Goal: Information Seeking & Learning: Learn about a topic

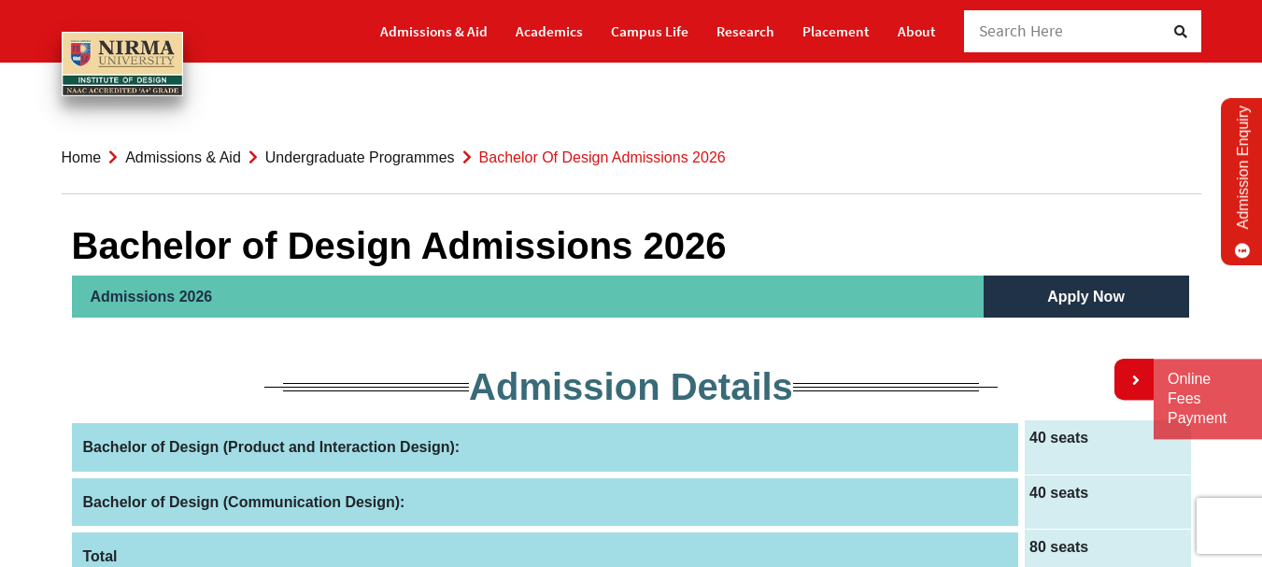
click at [1078, 293] on link "Apply Now" at bounding box center [1085, 297] width 115 height 42
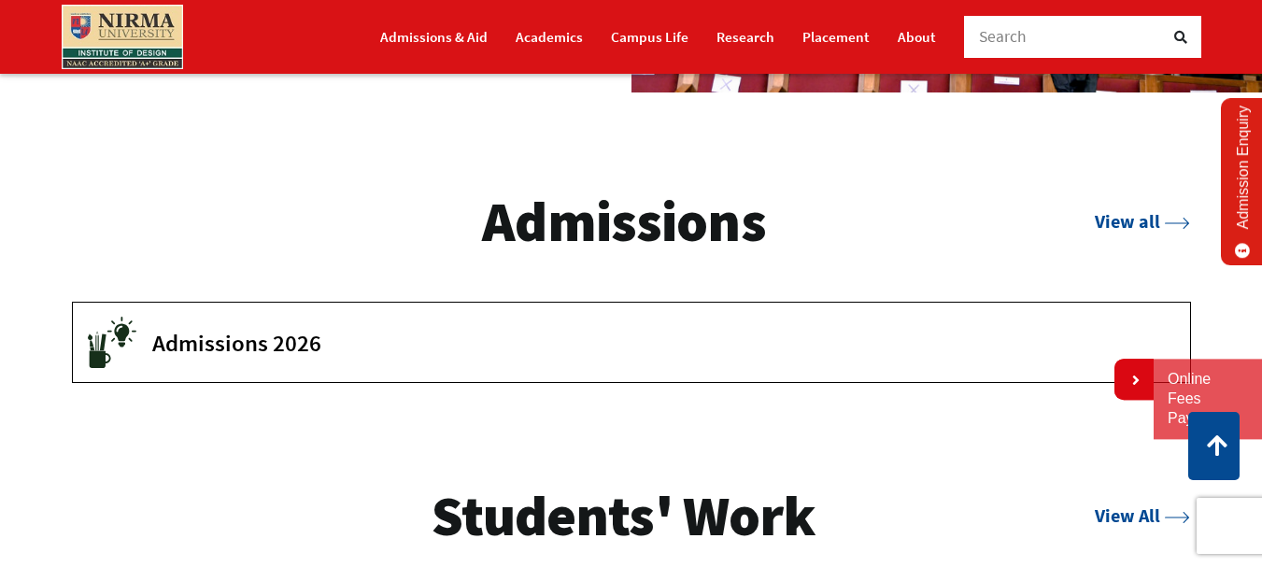
scroll to position [2428, 0]
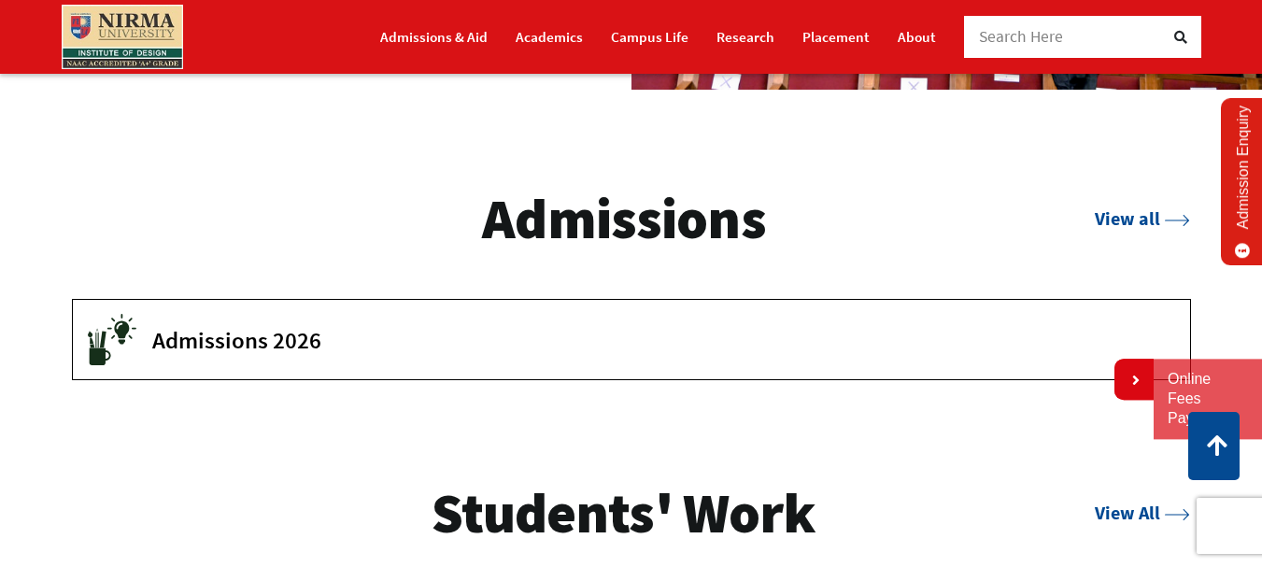
click at [313, 354] on span "Admissions 2026" at bounding box center [657, 340] width 1010 height 28
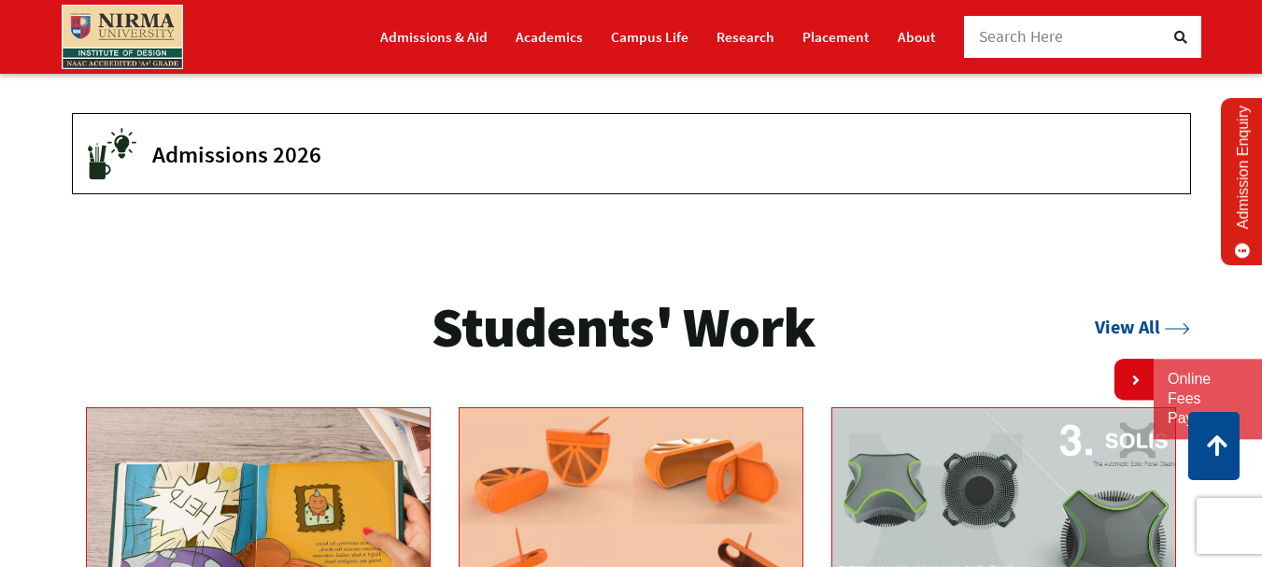
scroll to position [2615, 0]
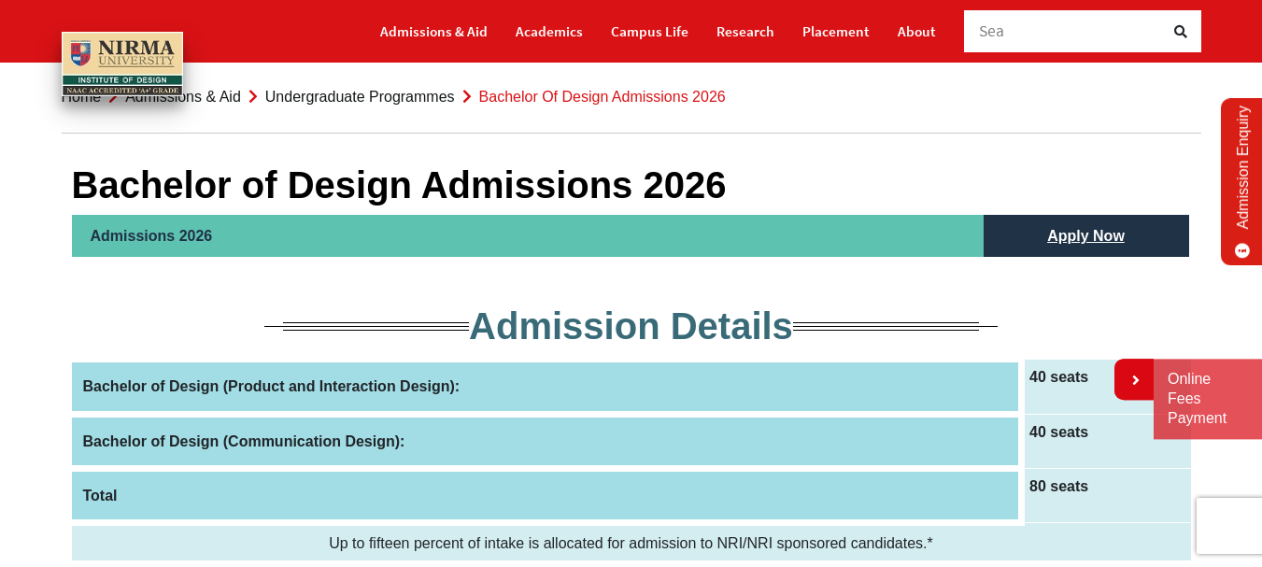
scroll to position [93, 0]
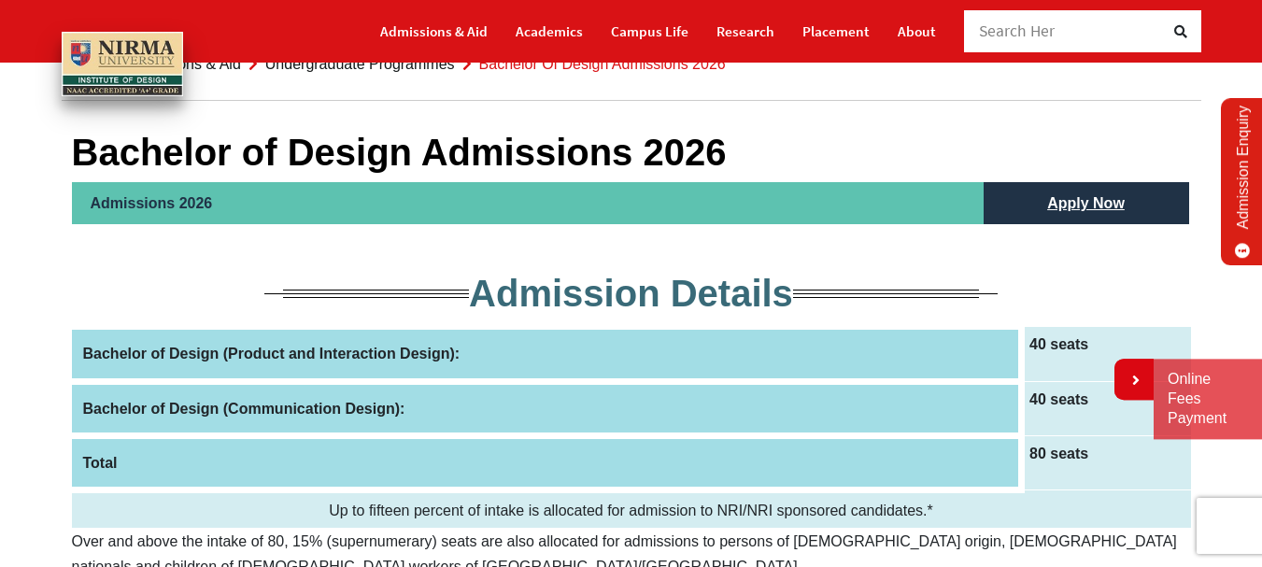
click at [224, 352] on th "Bachelor of Design (Product and Interaction Design):" at bounding box center [547, 354] width 950 height 54
click at [215, 403] on th "Bachelor of Design (Communication Design):" at bounding box center [547, 408] width 950 height 54
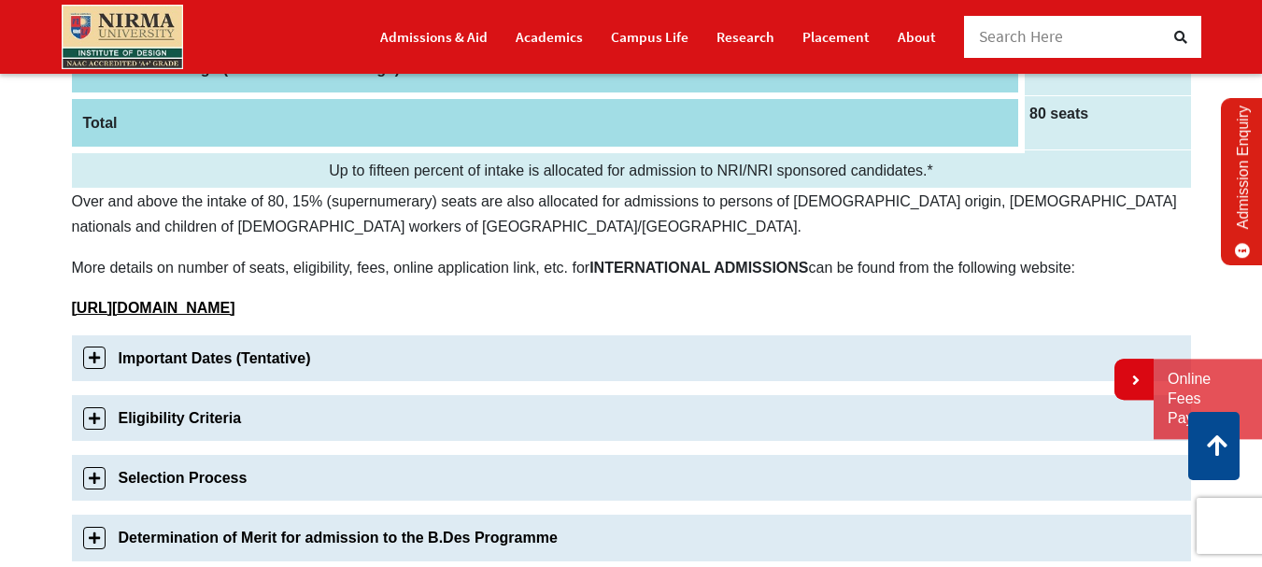
scroll to position [467, 0]
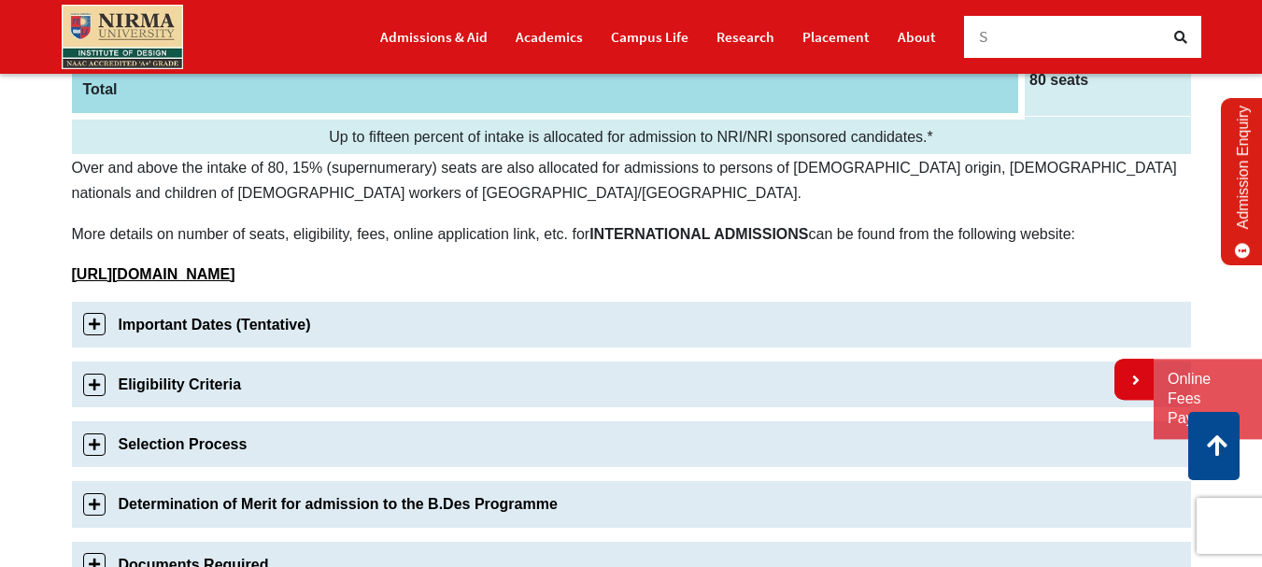
drag, startPoint x: 126, startPoint y: 236, endPoint x: 268, endPoint y: 240, distance: 142.0
click at [249, 236] on p "More details on number of seats, eligibility, fees, online application link, et…" at bounding box center [631, 233] width 1119 height 25
click at [177, 323] on link "Important Dates (Tentative)" at bounding box center [631, 325] width 1119 height 46
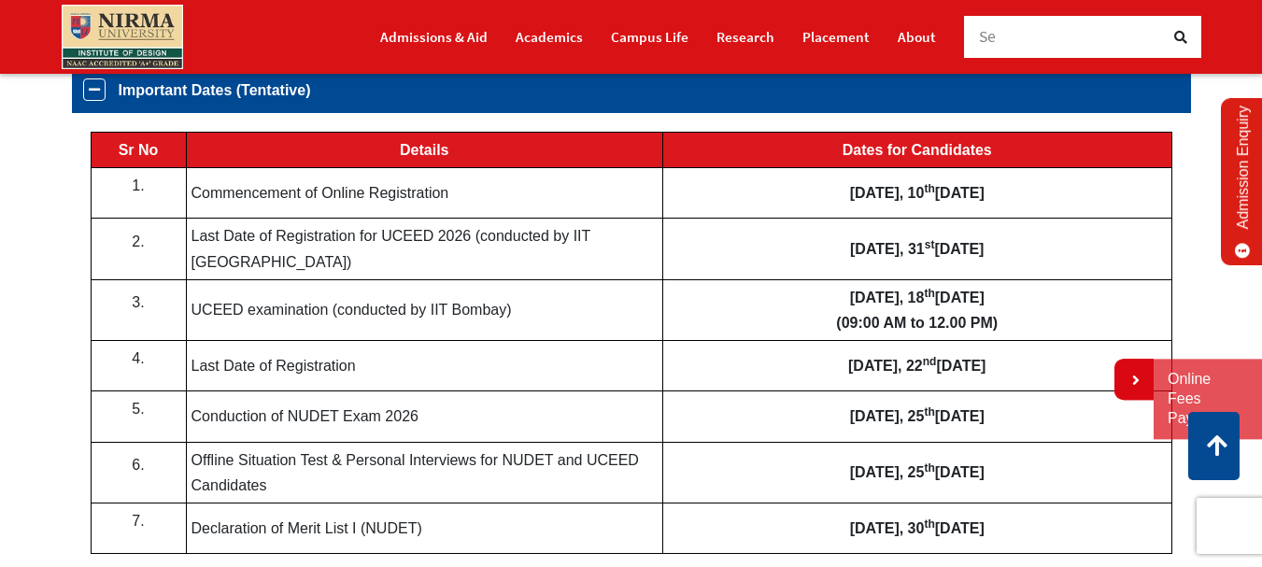
scroll to position [657, 0]
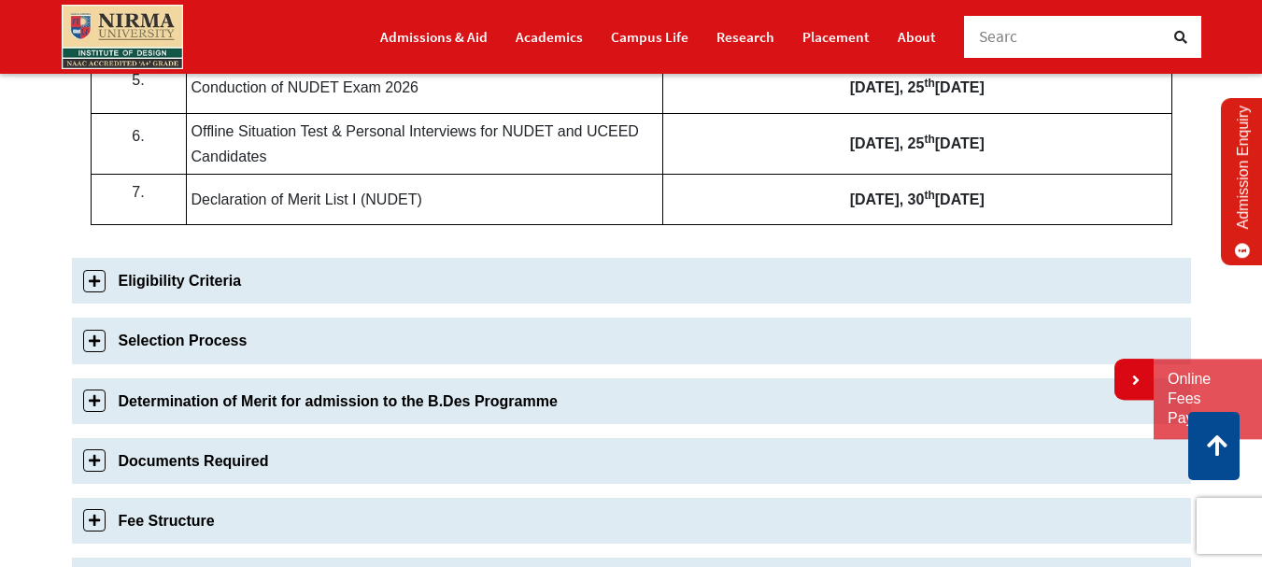
drag, startPoint x: 114, startPoint y: 185, endPoint x: 479, endPoint y: 300, distance: 382.8
click at [479, 300] on div "Important Dates (Tentative) Sr No Details Dates for Candidates 1. Commencement …" at bounding box center [631, 208] width 1119 height 940
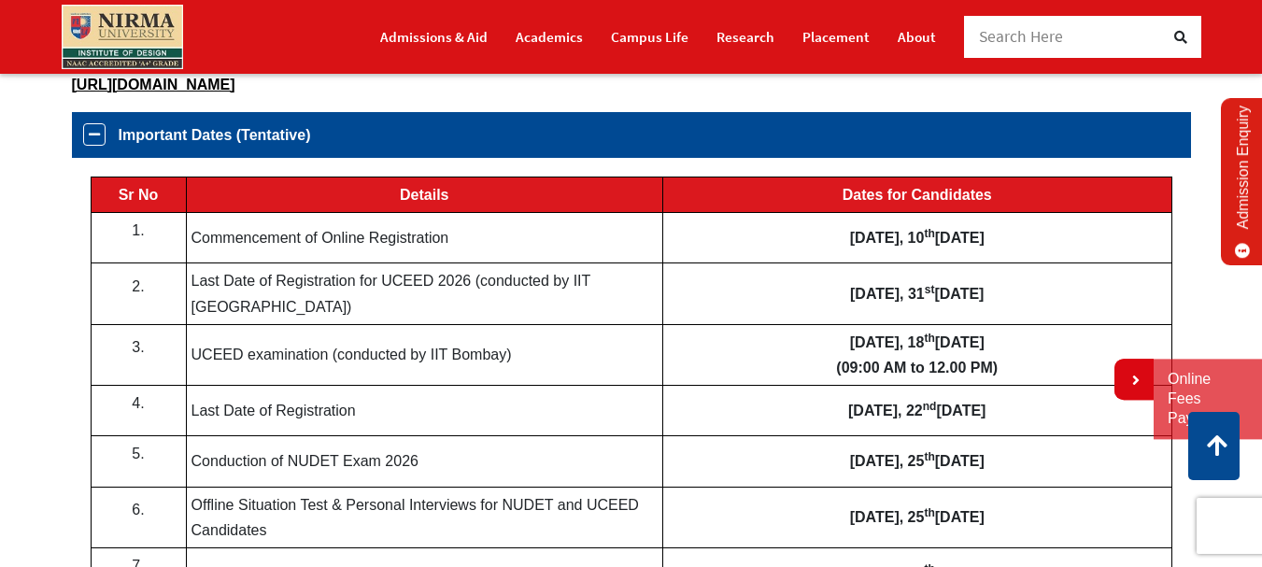
drag, startPoint x: 118, startPoint y: 194, endPoint x: 587, endPoint y: 323, distance: 486.3
click at [593, 375] on tbody "Sr No Details Dates for Candidates 1. Commencement of Online Registration Frida…" at bounding box center [631, 387] width 1081 height 421
drag, startPoint x: 102, startPoint y: 119, endPoint x: 311, endPoint y: 409, distance: 358.0
click at [319, 438] on div "Important Dates (Tentative) Sr No Details Dates for Candidates 1. Commencement …" at bounding box center [631, 364] width 1119 height 505
drag, startPoint x: 64, startPoint y: 85, endPoint x: 277, endPoint y: 353, distance: 342.9
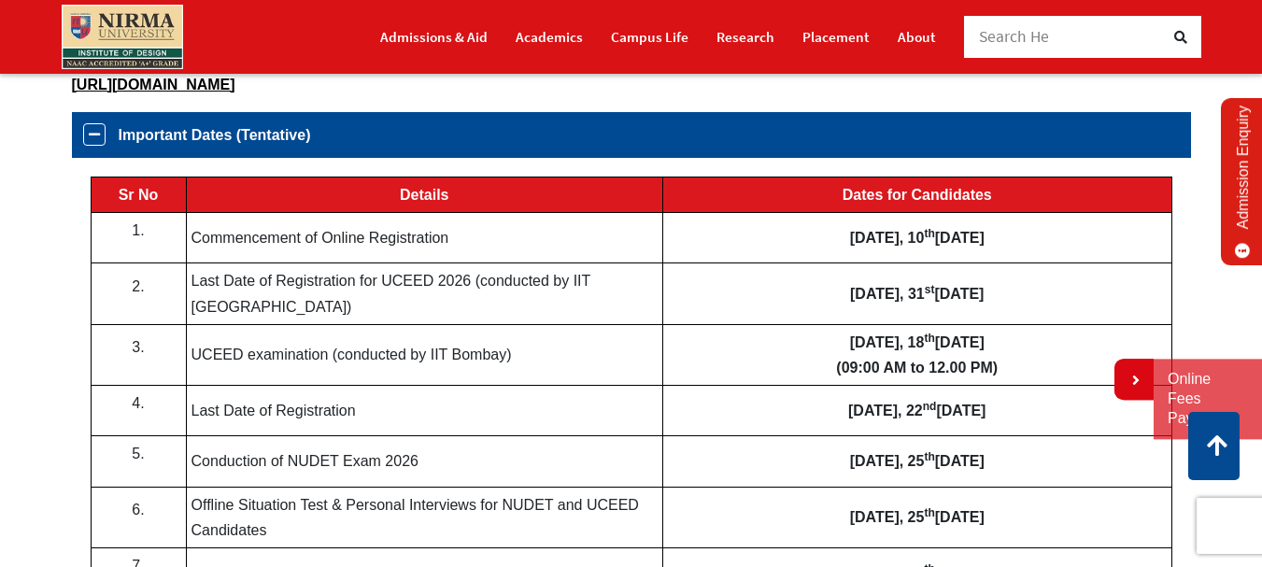
click at [279, 425] on div "Bachelor of Design Admissions 2026 Admissions 2026 Apply Now Admission Details …" at bounding box center [631, 502] width 1147 height 1965
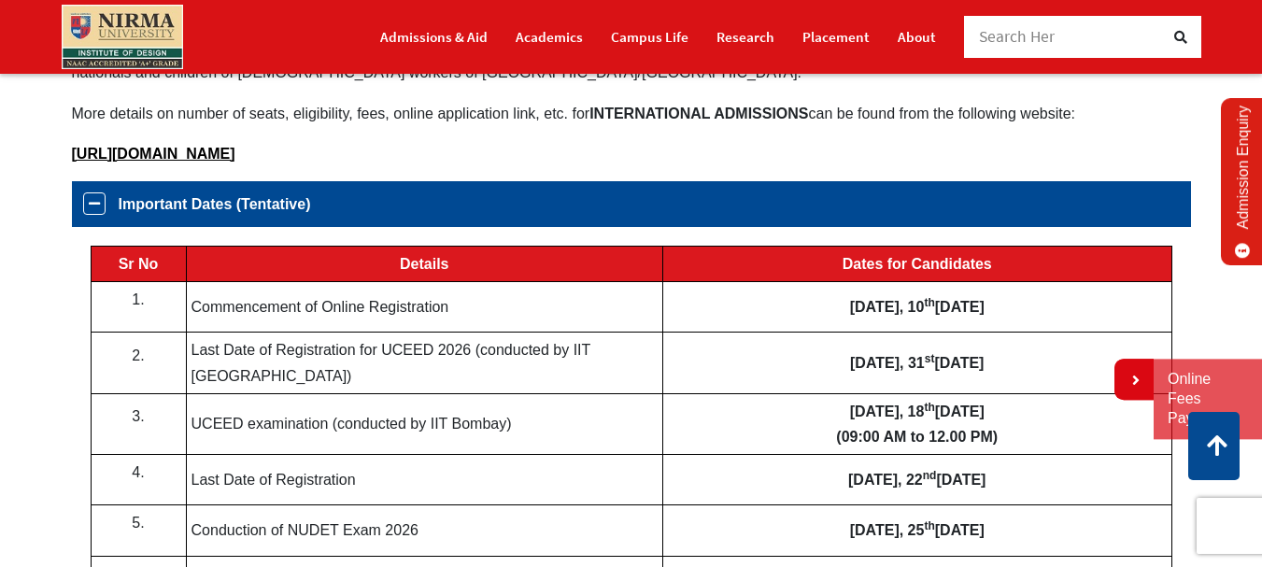
scroll to position [470, 0]
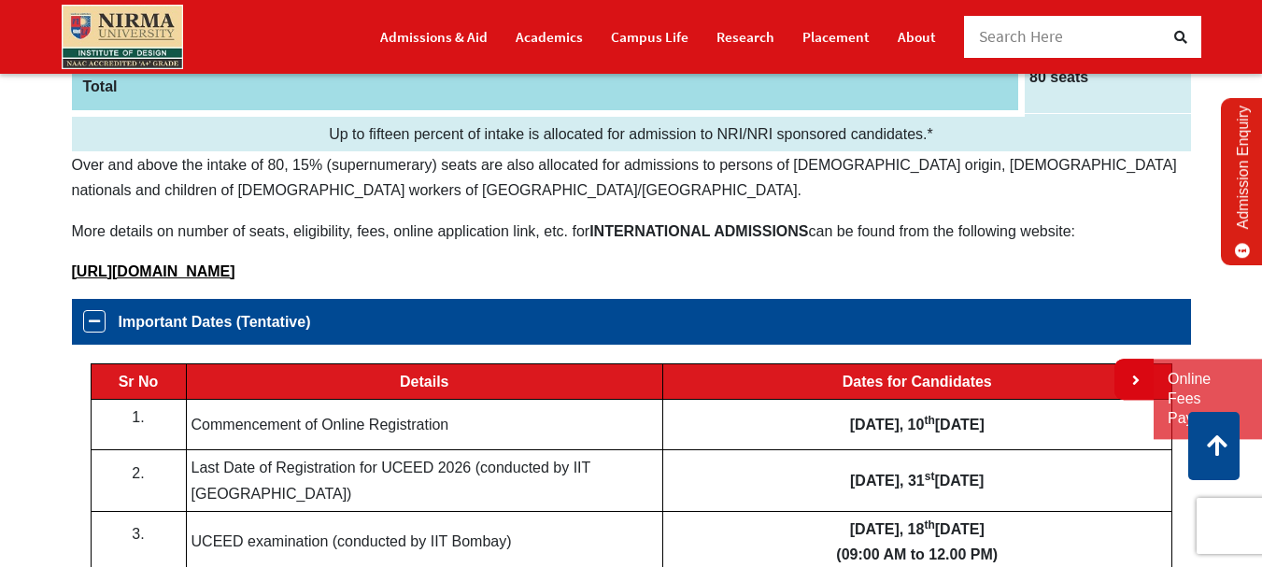
click at [314, 366] on td "Details" at bounding box center [424, 381] width 476 height 35
click at [331, 232] on p "More details on number of seats, eligibility, fees, online application link, et…" at bounding box center [631, 231] width 1119 height 25
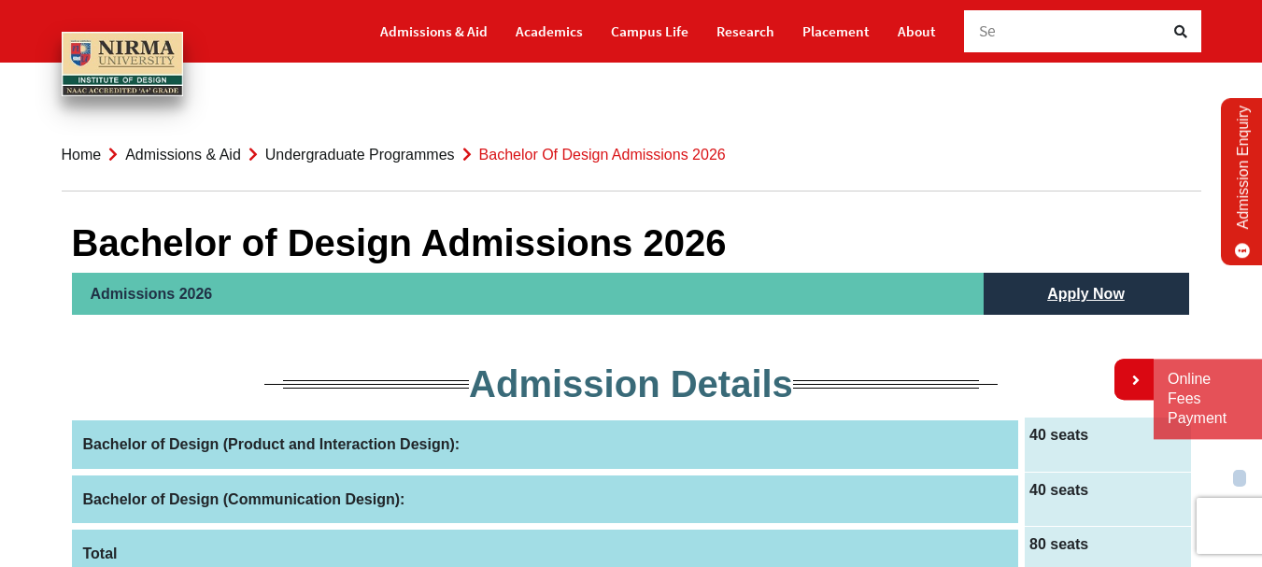
scroll to position [0, 0]
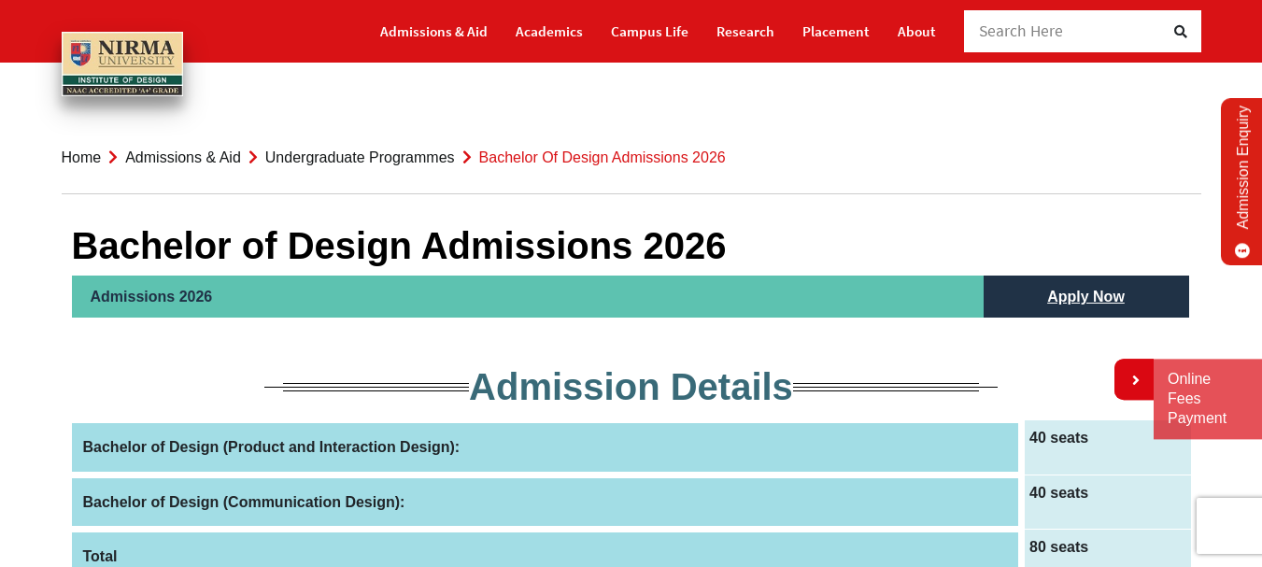
drag, startPoint x: 361, startPoint y: 241, endPoint x: 522, endPoint y: 259, distance: 161.6
click at [522, 259] on h1 "Bachelor of Design Admissions 2026" at bounding box center [631, 245] width 1119 height 45
drag, startPoint x: 351, startPoint y: 137, endPoint x: 514, endPoint y: 34, distance: 192.8
drag, startPoint x: 1157, startPoint y: 282, endPoint x: 829, endPoint y: 285, distance: 327.8
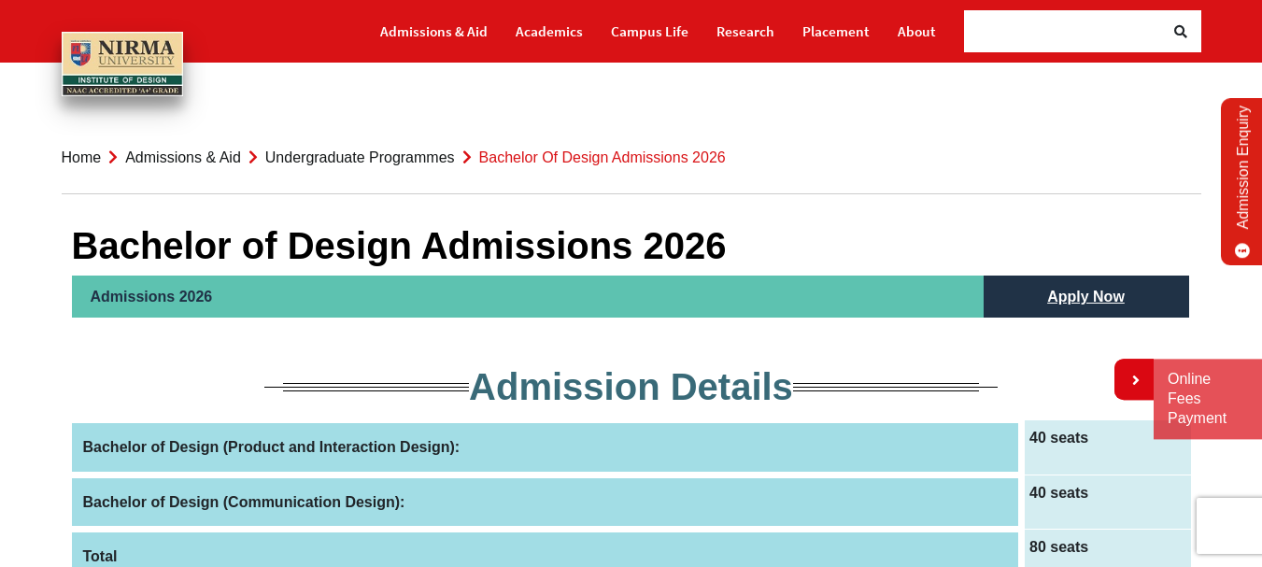
click at [829, 285] on li "Admissions 2026 Apply Now" at bounding box center [631, 297] width 1119 height 42
drag, startPoint x: 152, startPoint y: 258, endPoint x: 262, endPoint y: 395, distance: 175.5
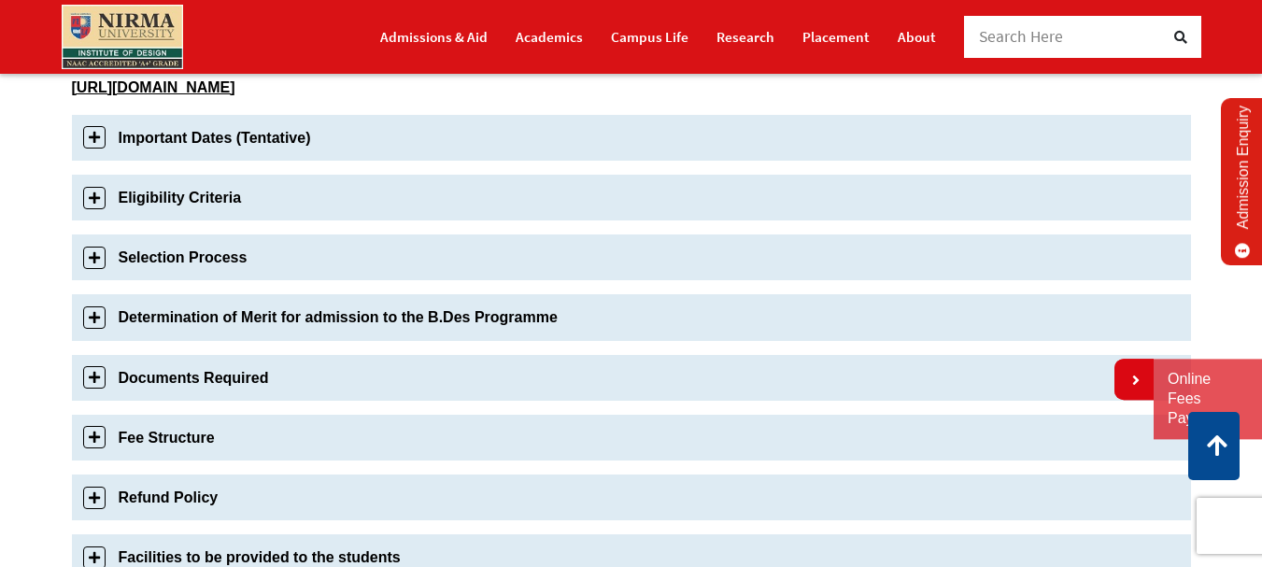
scroll to position [560, 0]
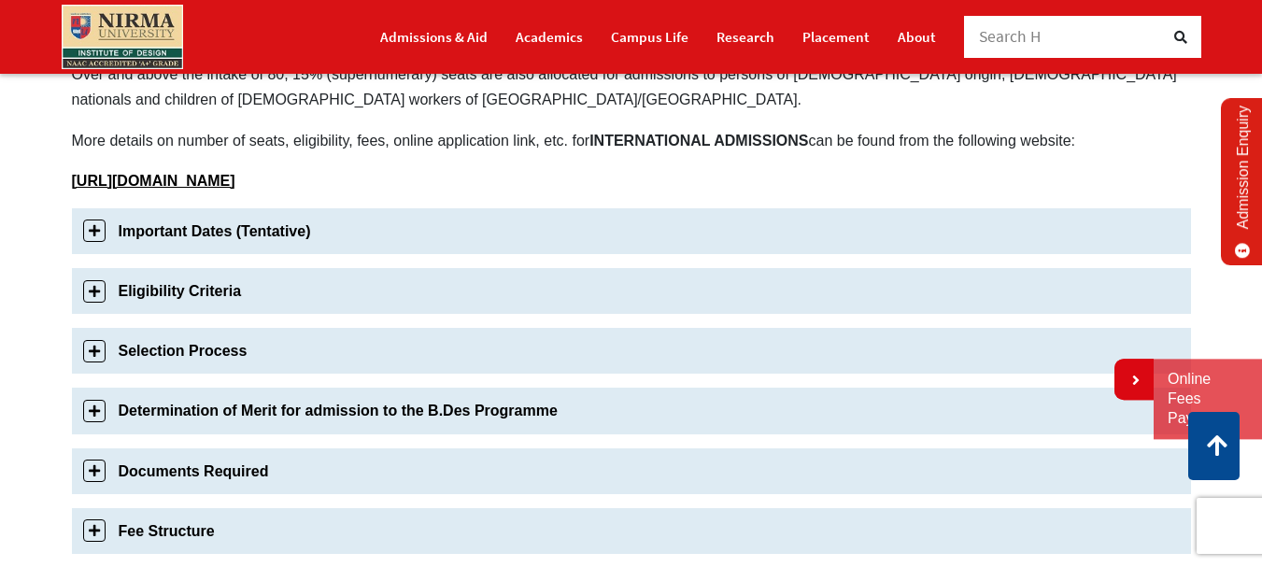
click at [222, 235] on link "Important Dates (Tentative)" at bounding box center [631, 231] width 1119 height 46
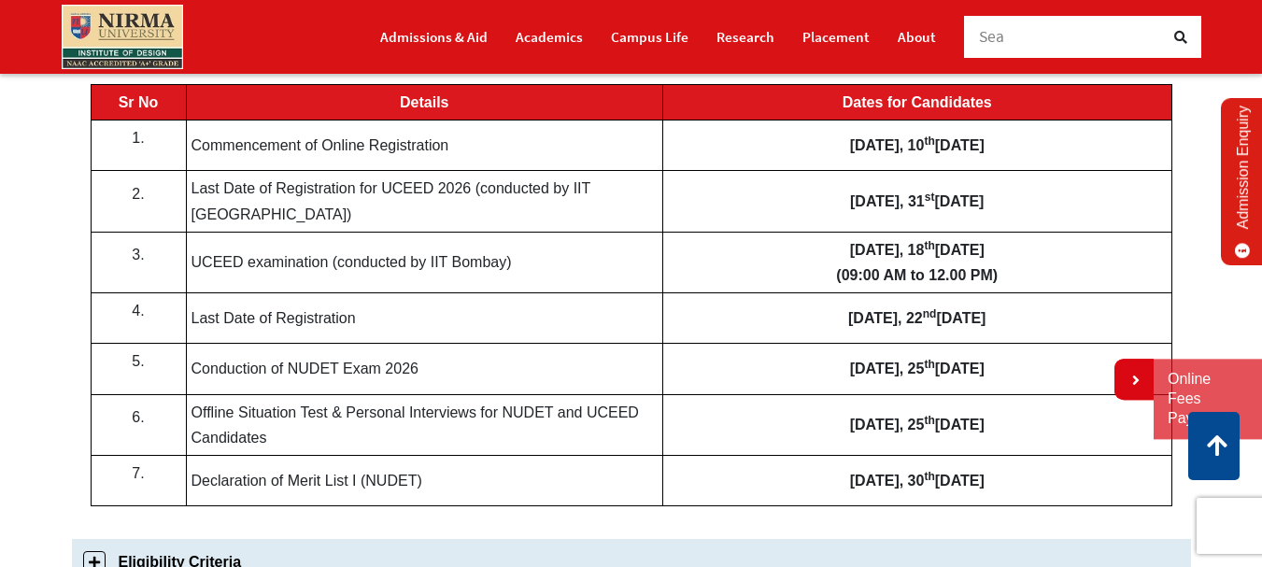
scroll to position [657, 0]
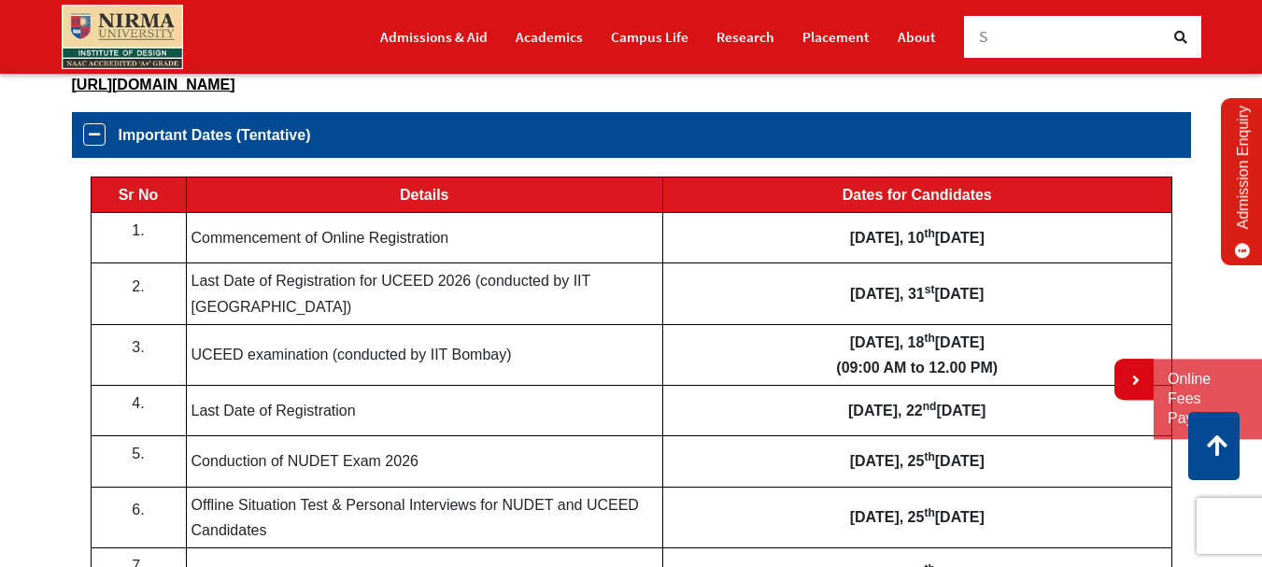
drag, startPoint x: 204, startPoint y: 402, endPoint x: 360, endPoint y: 416, distance: 156.6
click at [360, 416] on td "Last Date of Registration" at bounding box center [424, 411] width 476 height 50
drag, startPoint x: 191, startPoint y: 284, endPoint x: 476, endPoint y: 283, distance: 285.8
click at [476, 283] on td "Last Date of Registration for UCEED 2026 (conducted by IIT [GEOGRAPHIC_DATA])" at bounding box center [424, 293] width 476 height 61
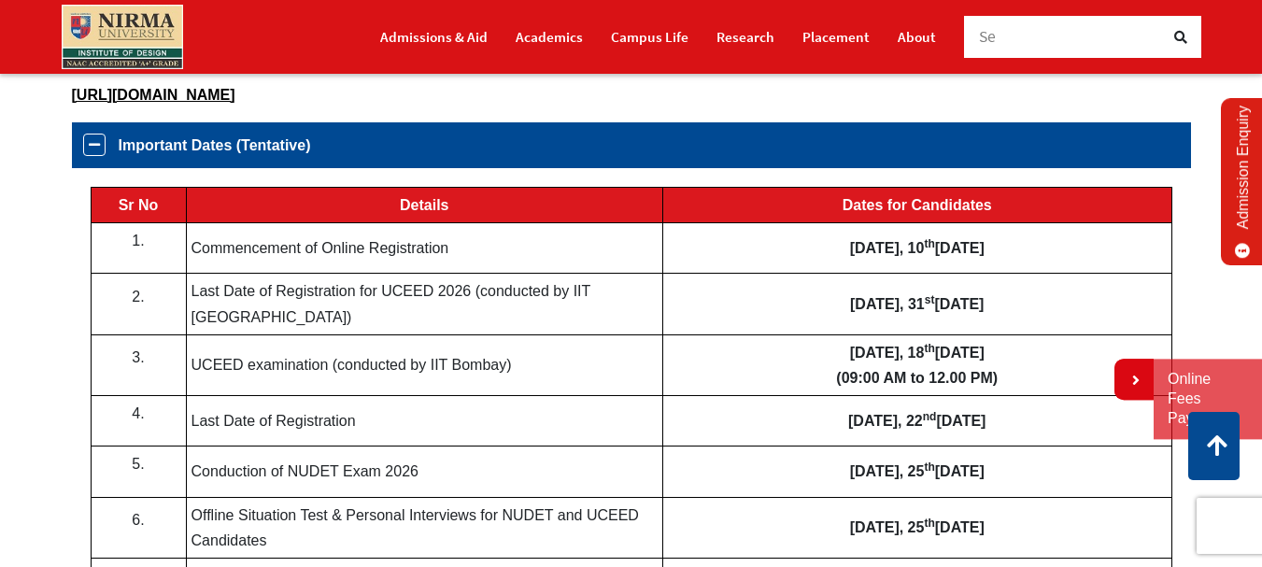
scroll to position [654, 0]
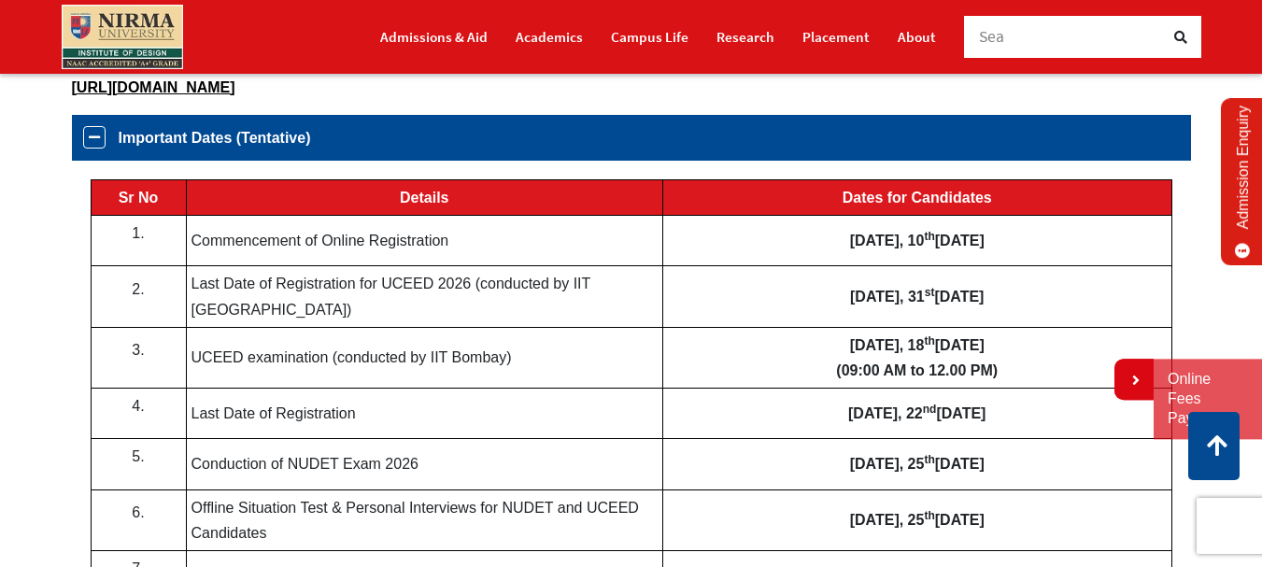
drag, startPoint x: 244, startPoint y: 234, endPoint x: 537, endPoint y: 253, distance: 293.9
click at [537, 253] on td "Commencement of Online Registration" at bounding box center [424, 241] width 476 height 50
drag, startPoint x: 229, startPoint y: 292, endPoint x: 362, endPoint y: 292, distance: 133.6
click at [362, 292] on td "Last Date of Registration for UCEED 2026 (conducted by IIT [GEOGRAPHIC_DATA])" at bounding box center [424, 296] width 476 height 61
drag, startPoint x: 197, startPoint y: 287, endPoint x: 401, endPoint y: 294, distance: 203.7
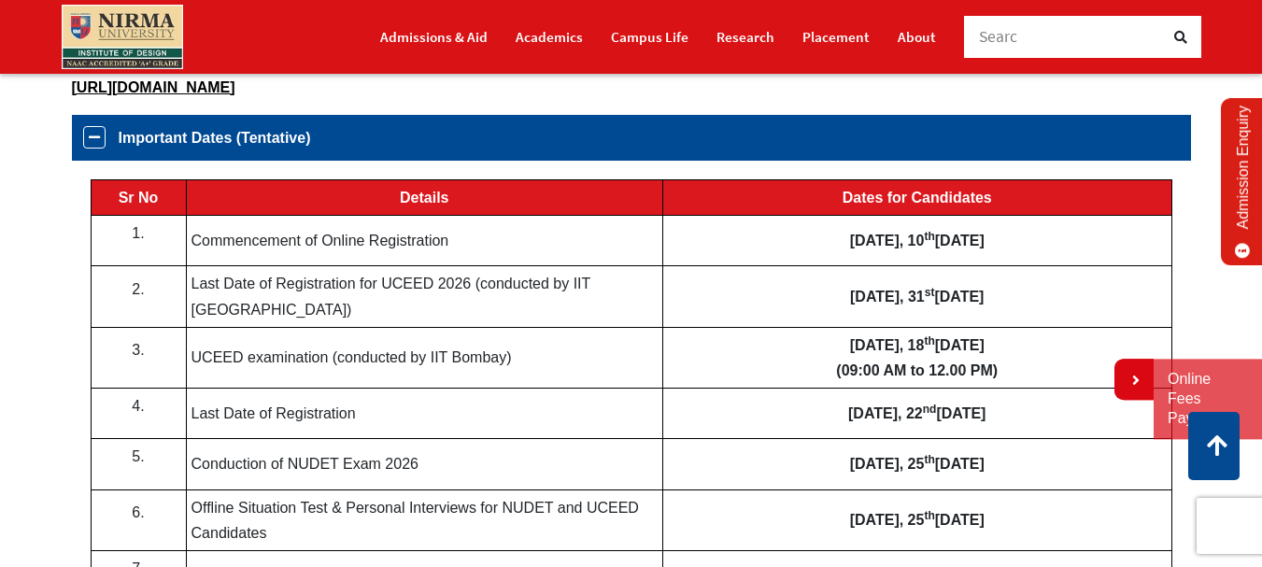
click at [401, 294] on td "Last Date of Registration for UCEED 2026 (conducted by IIT [GEOGRAPHIC_DATA])" at bounding box center [424, 296] width 476 height 61
drag, startPoint x: 211, startPoint y: 341, endPoint x: 342, endPoint y: 354, distance: 131.4
click at [342, 354] on td "UCEED examination (conducted by IIT Bombay)" at bounding box center [424, 357] width 476 height 61
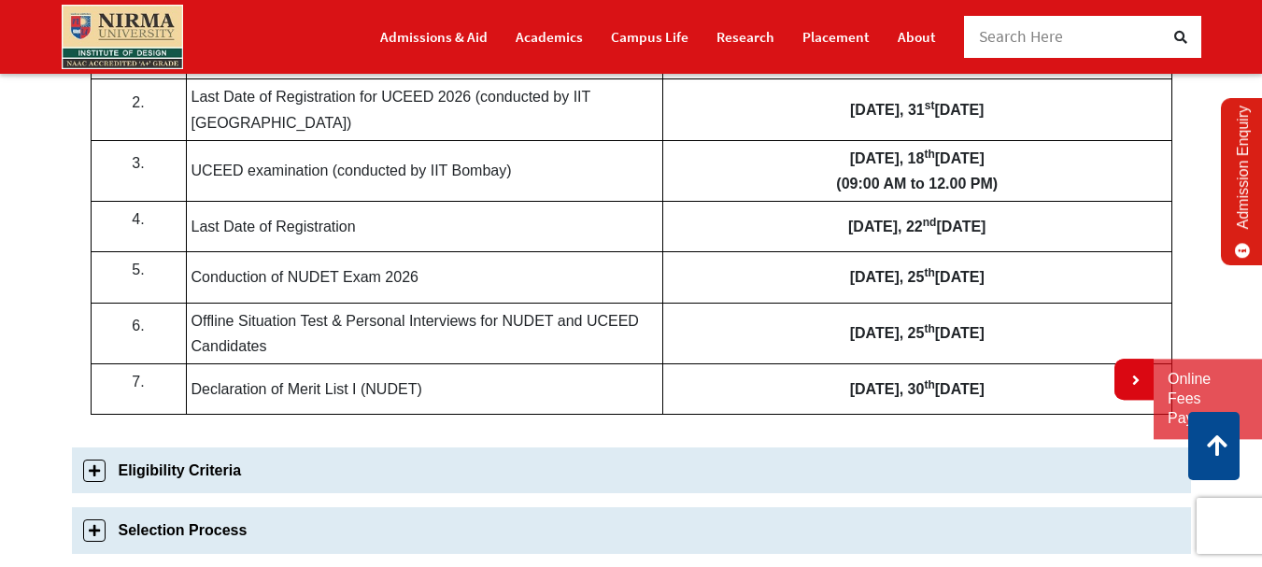
scroll to position [747, 0]
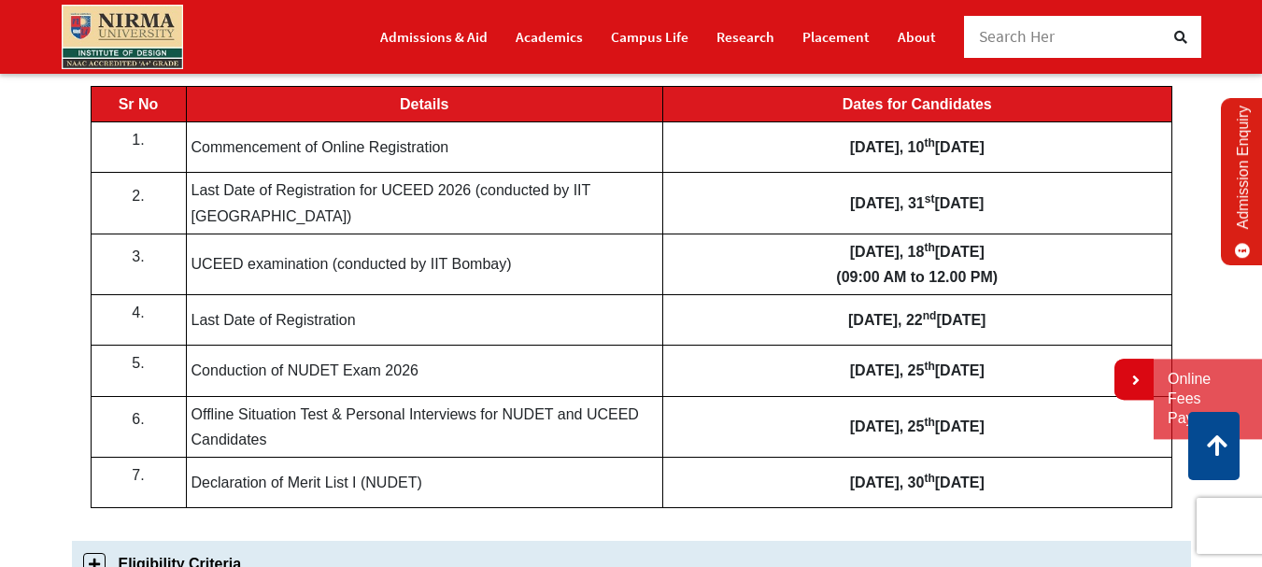
drag, startPoint x: 207, startPoint y: 364, endPoint x: 369, endPoint y: 364, distance: 161.6
click at [369, 364] on td "Conduction of NUDET Exam 2026" at bounding box center [424, 371] width 476 height 50
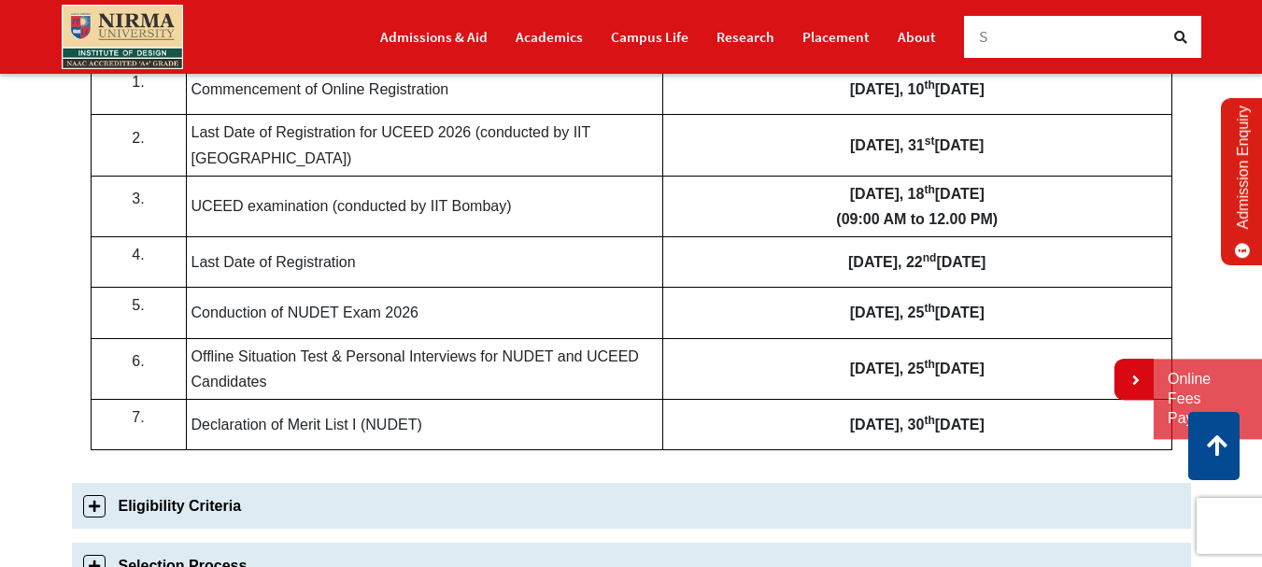
scroll to position [1121, 0]
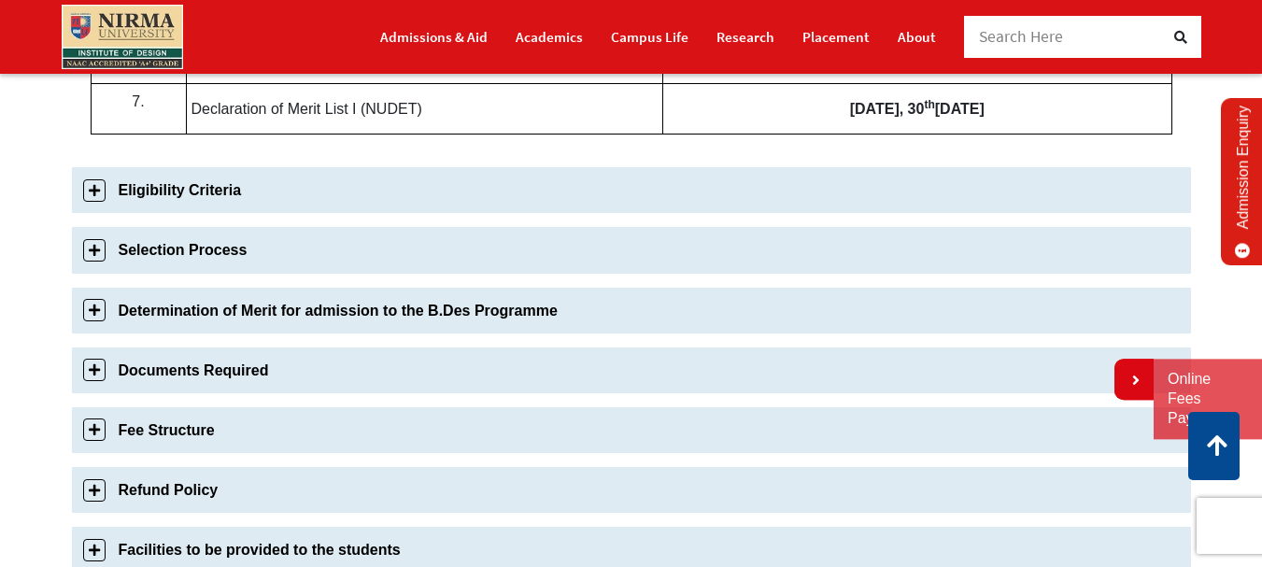
click at [238, 189] on link "Eligibility Criteria" at bounding box center [631, 190] width 1119 height 46
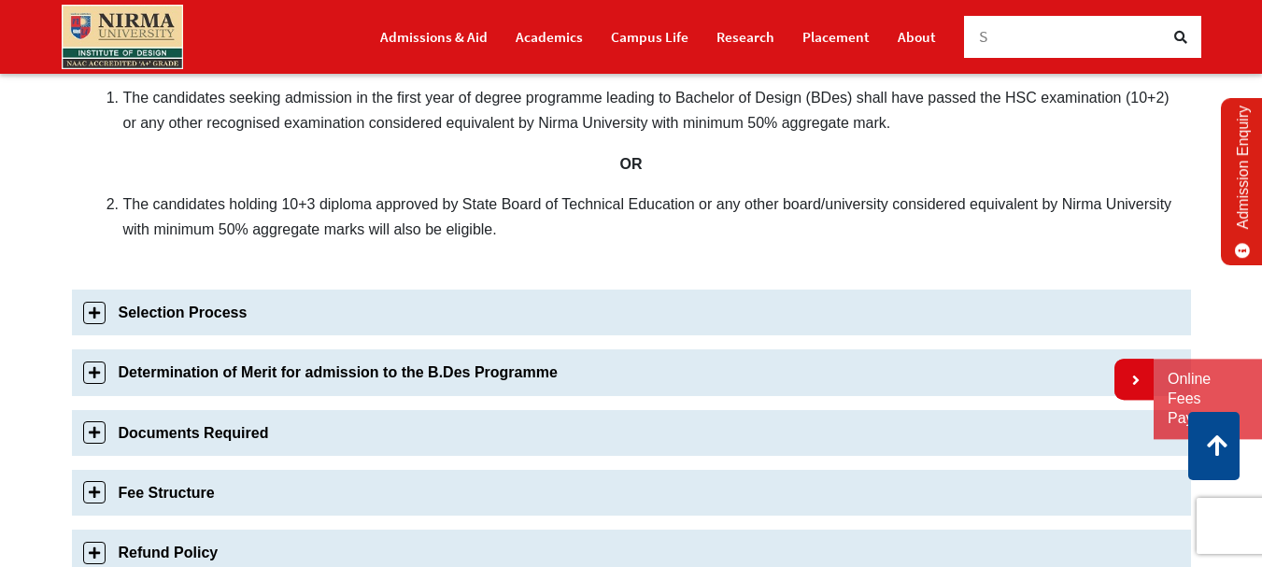
scroll to position [810, 0]
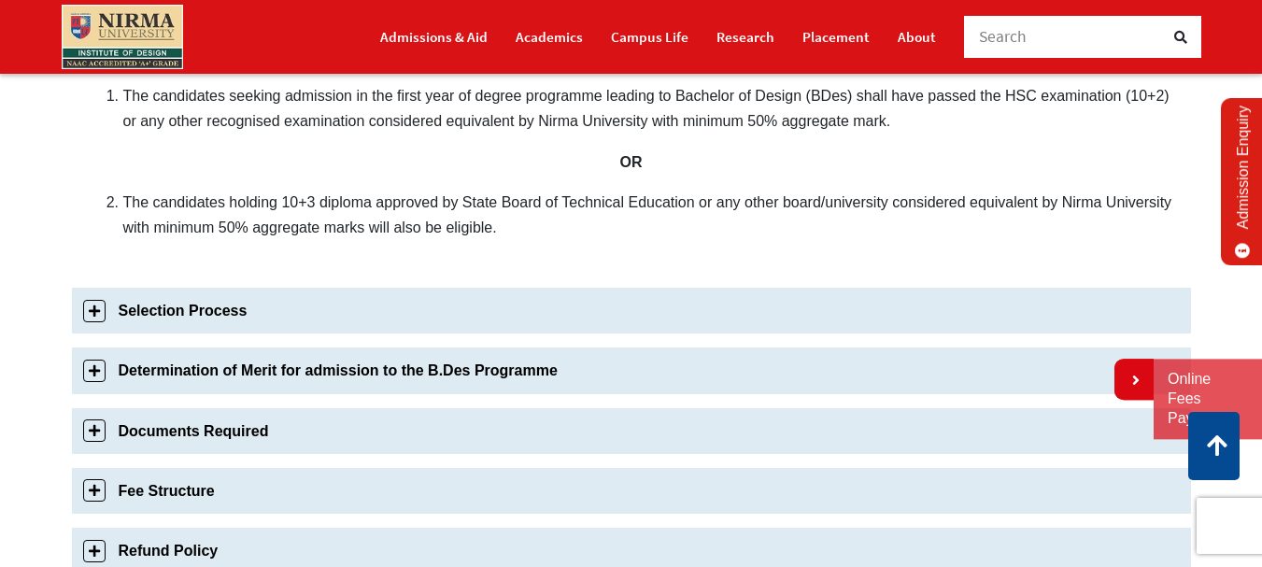
click at [192, 309] on link "Selection Process" at bounding box center [631, 311] width 1119 height 46
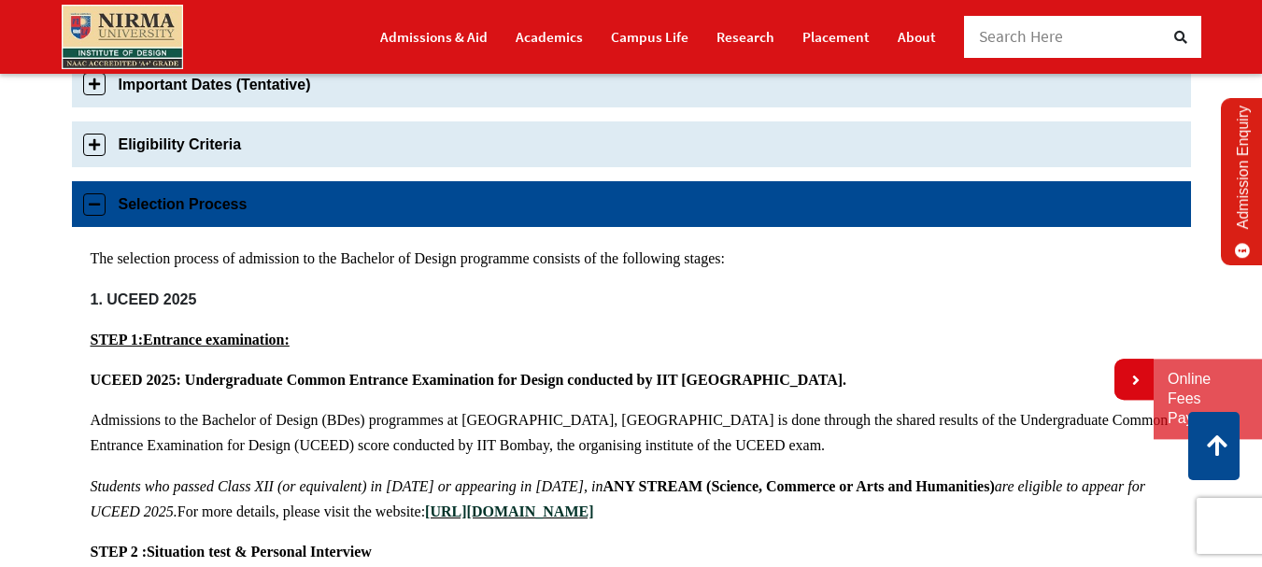
scroll to position [686, 0]
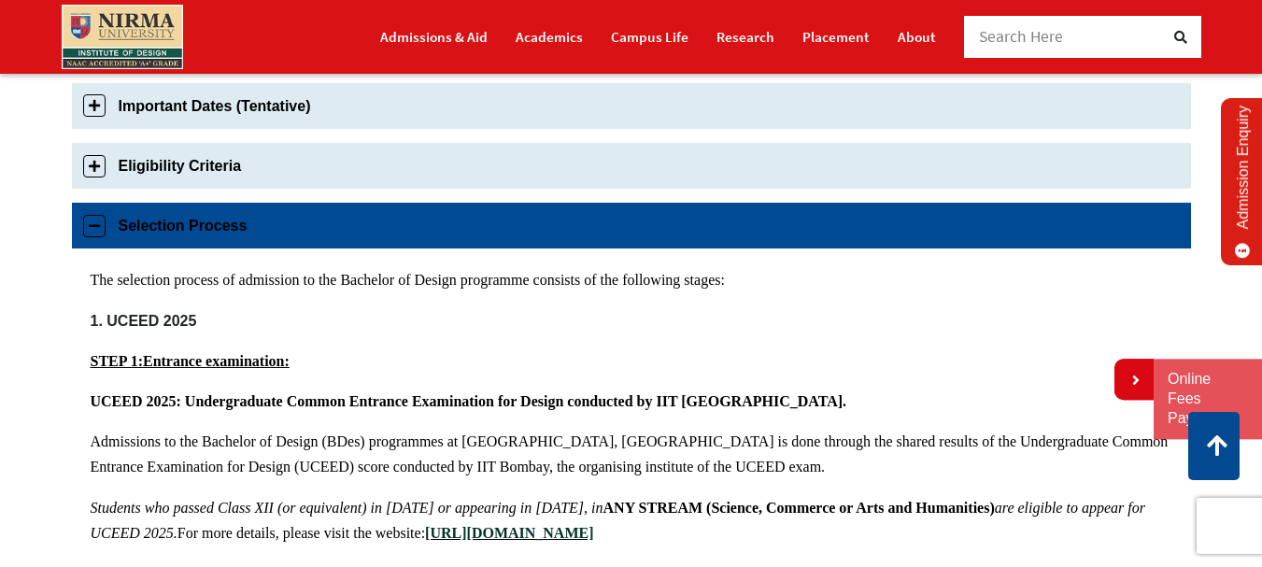
click at [218, 223] on link "Selection Process" at bounding box center [631, 226] width 1119 height 46
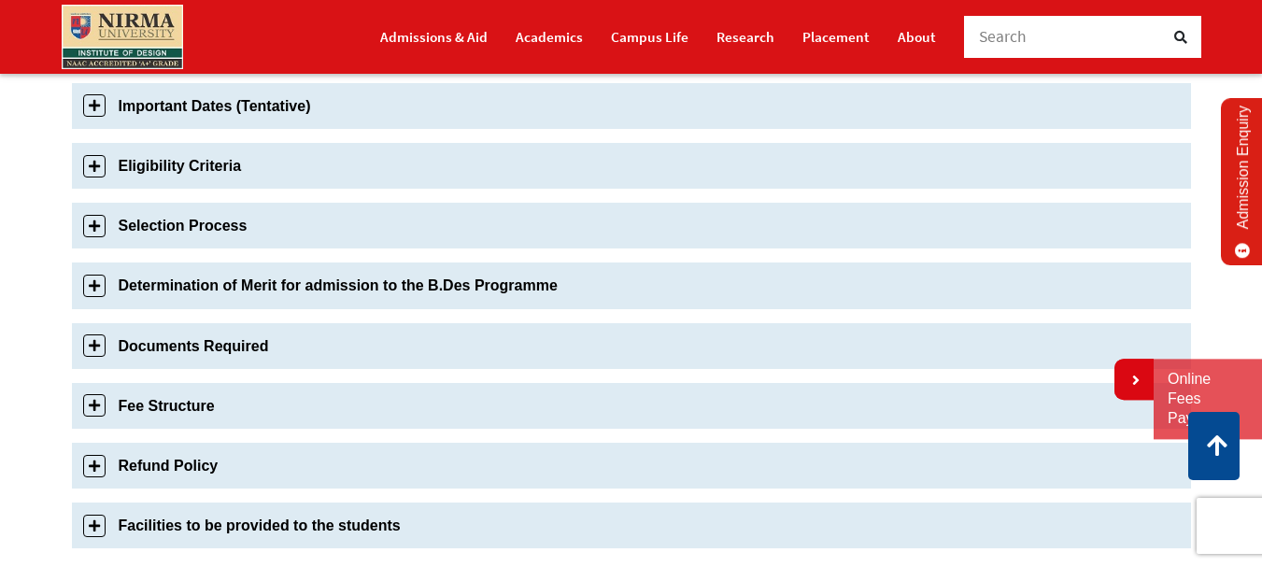
click at [170, 404] on link "Fee Structure" at bounding box center [631, 406] width 1119 height 46
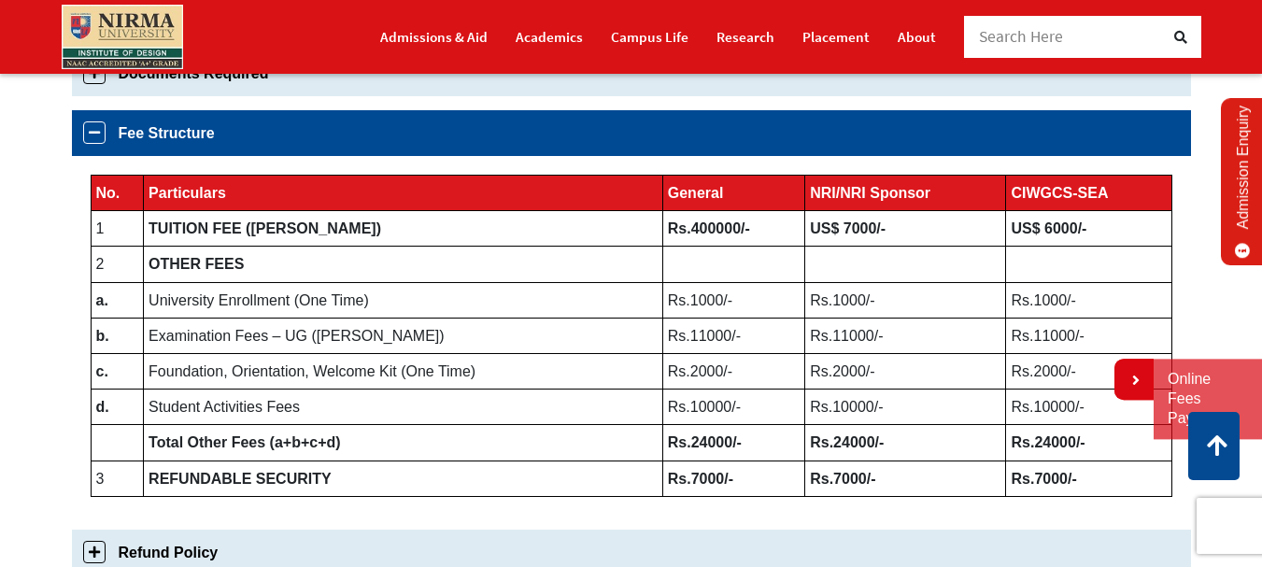
scroll to position [956, 0]
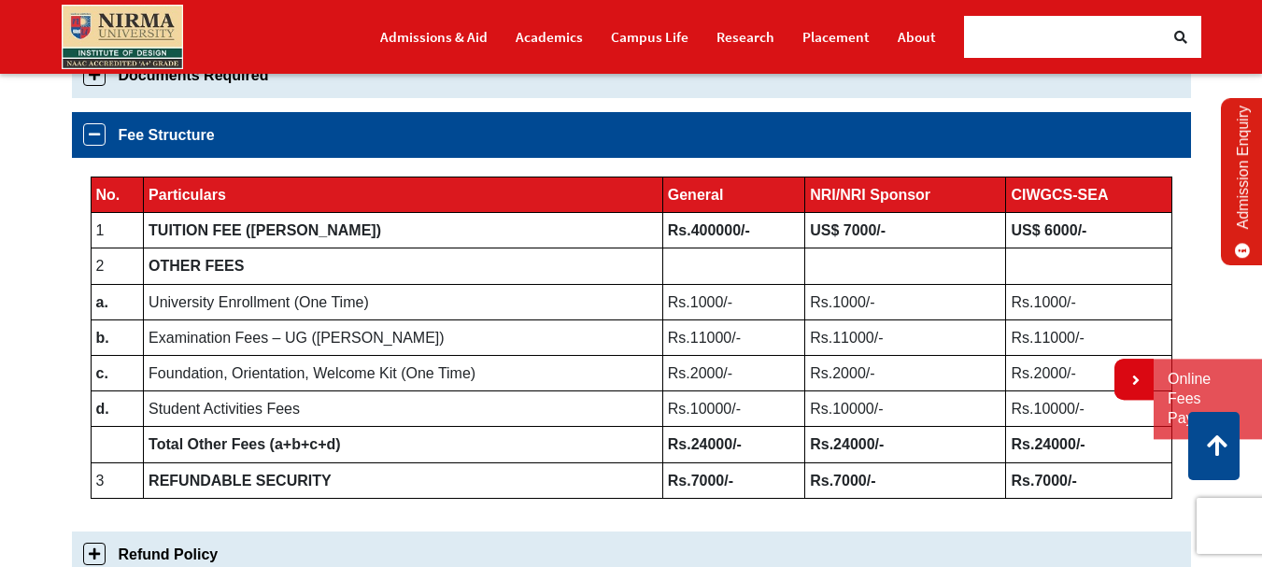
click at [693, 228] on b "Rs.400000/-" at bounding box center [709, 230] width 82 height 16
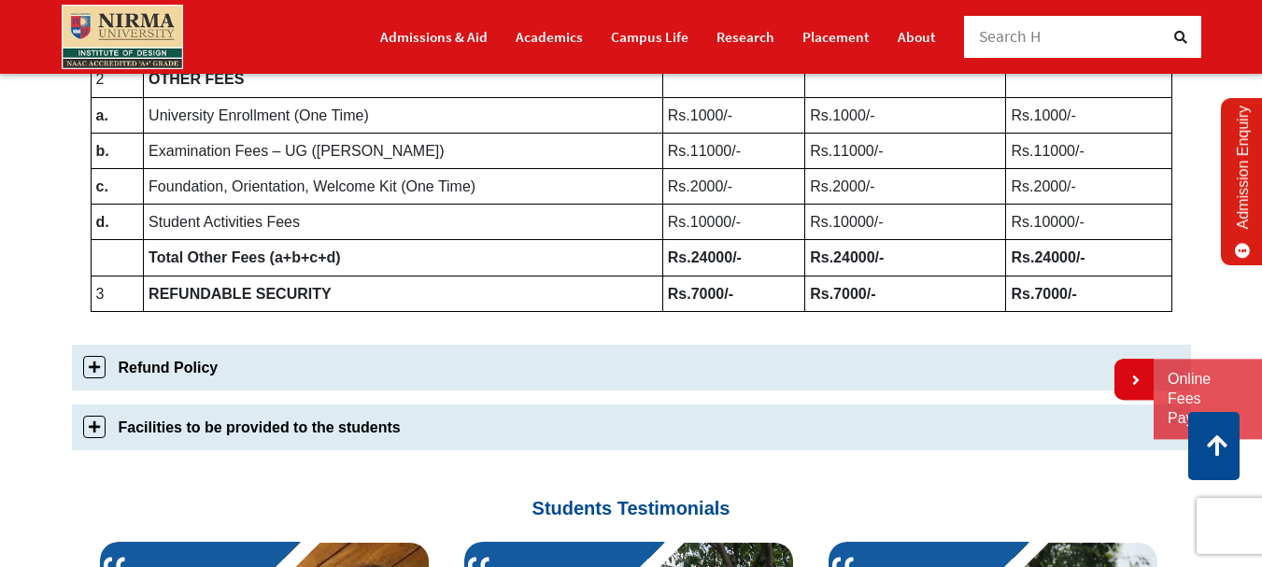
click at [220, 438] on link "Facilities to be provided to the students" at bounding box center [631, 427] width 1119 height 46
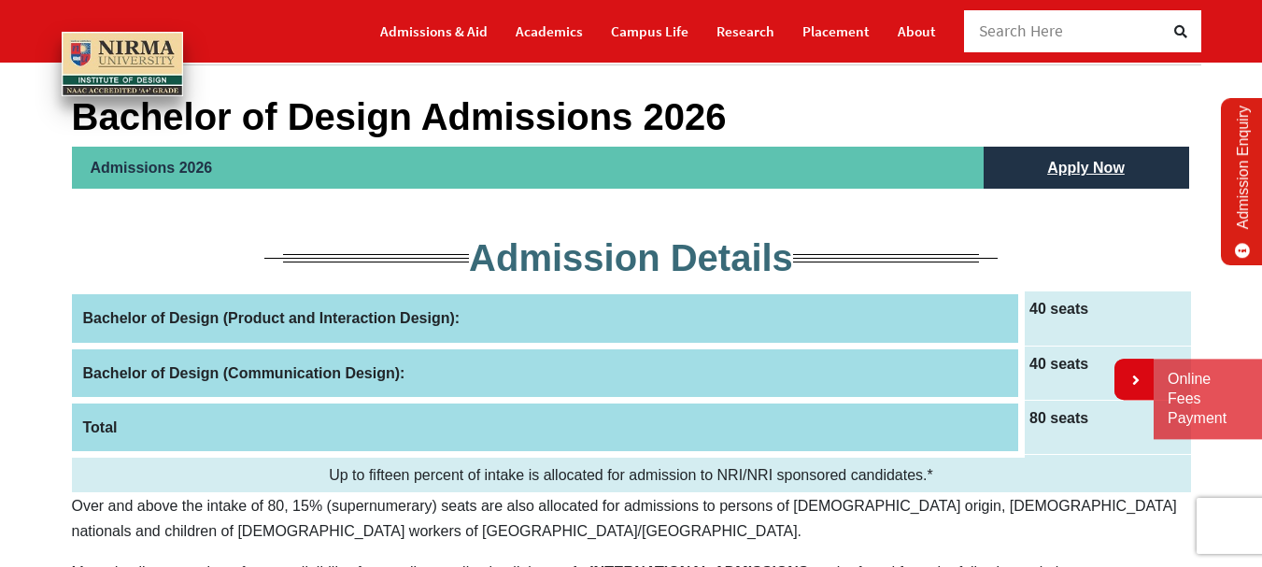
scroll to position [280, 0]
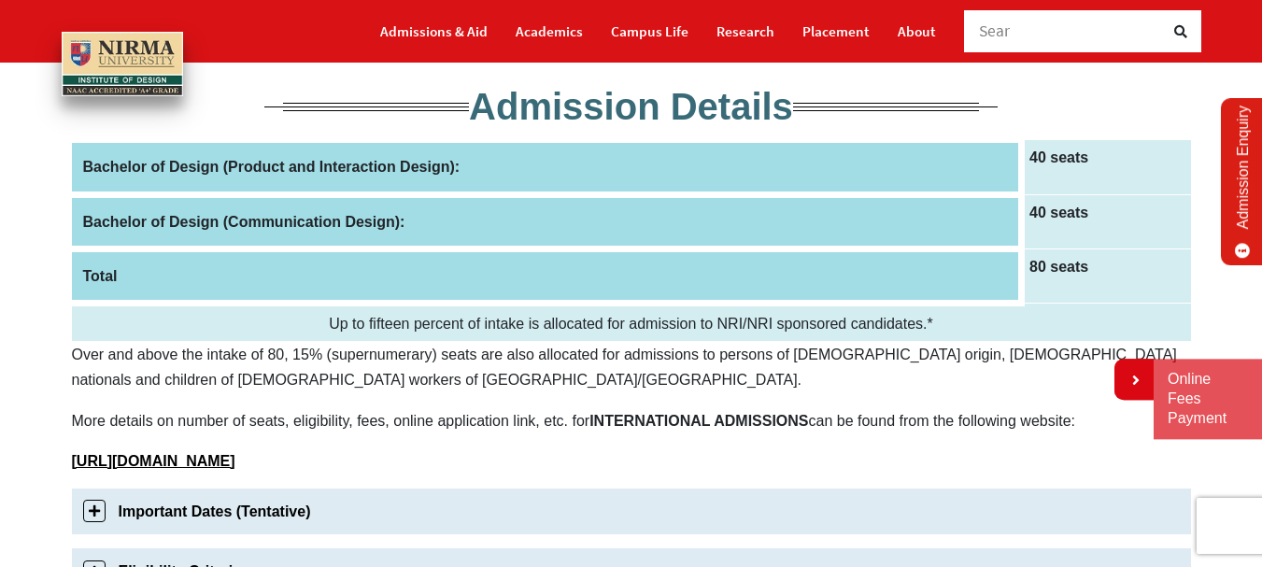
click at [113, 276] on th "Total" at bounding box center [547, 275] width 950 height 54
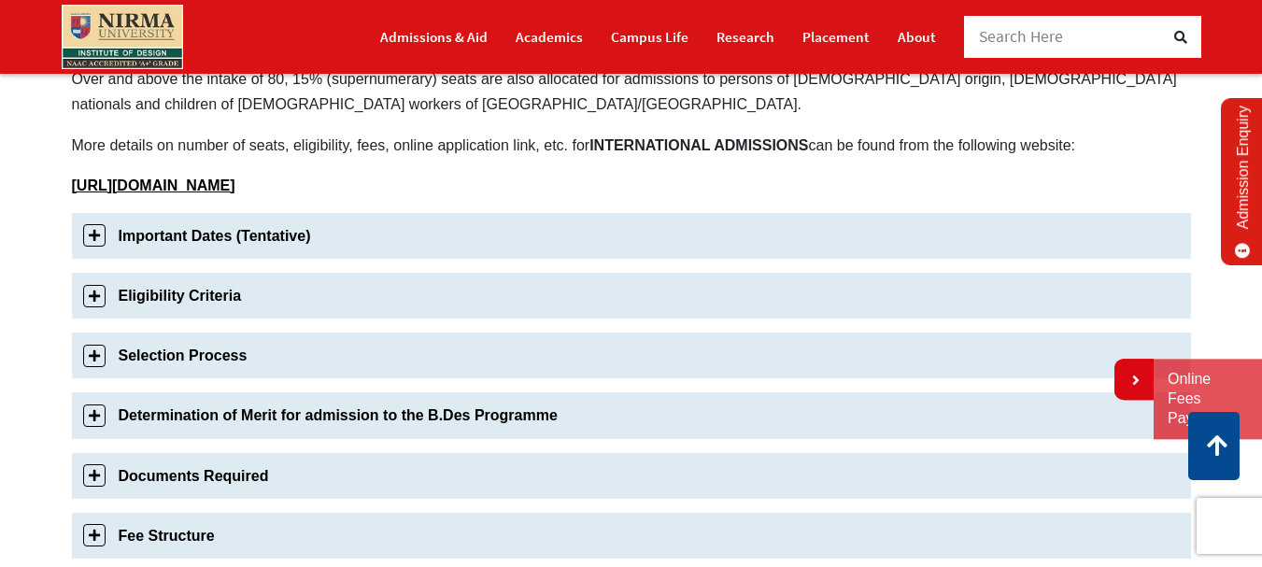
scroll to position [560, 0]
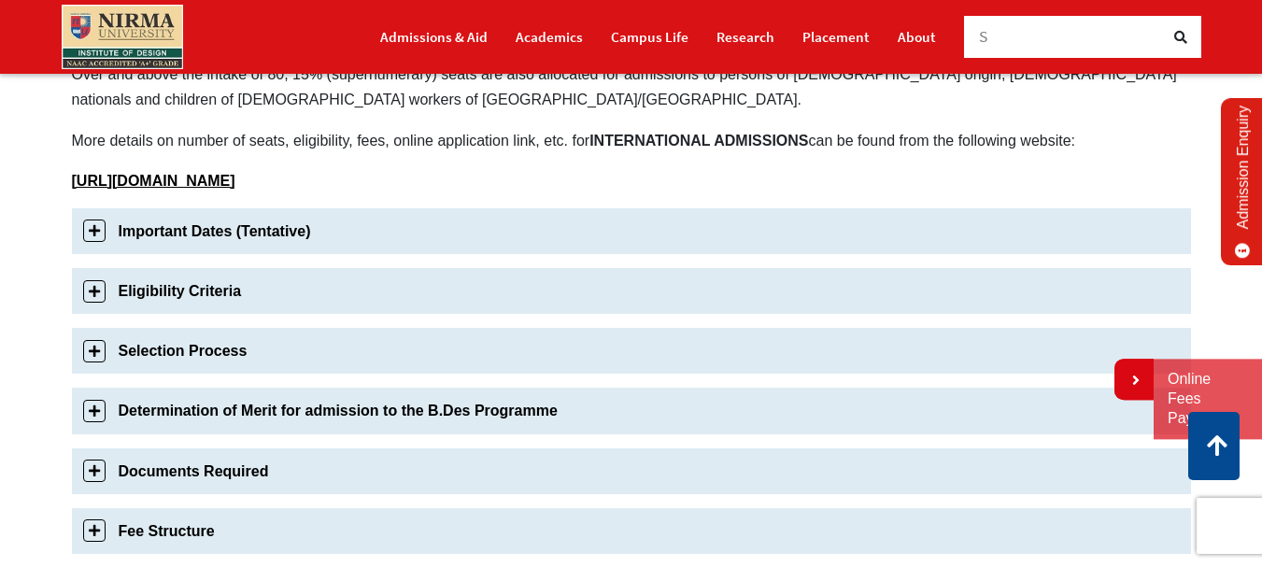
click at [220, 414] on link "Determination of Merit for admission to the B.Des Programme" at bounding box center [631, 411] width 1119 height 46
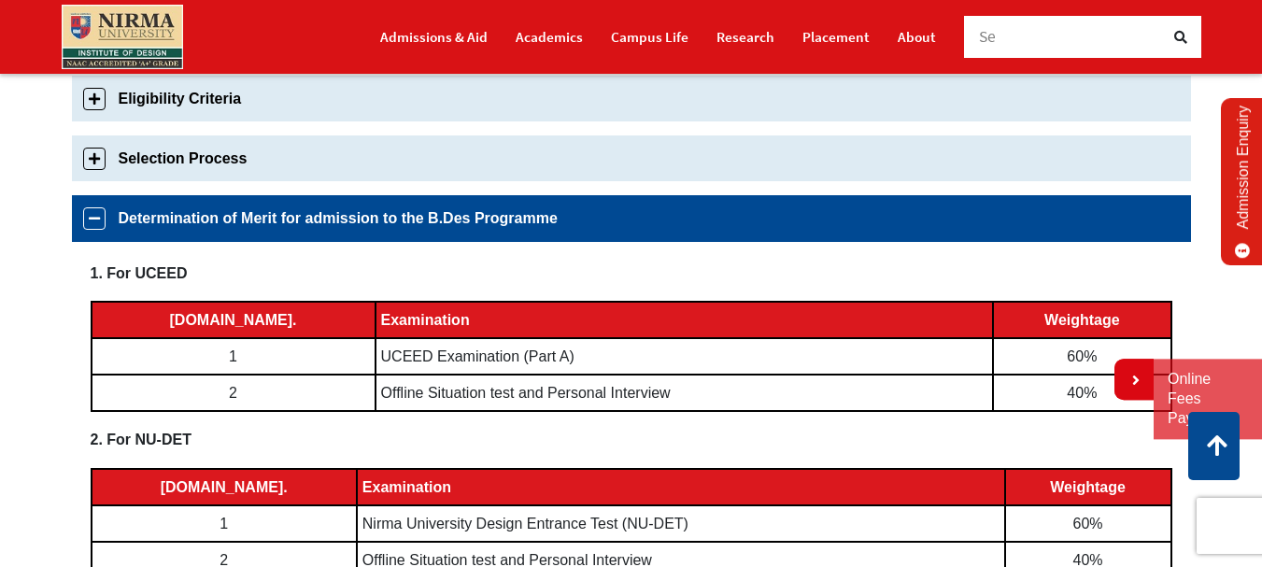
scroll to position [743, 0]
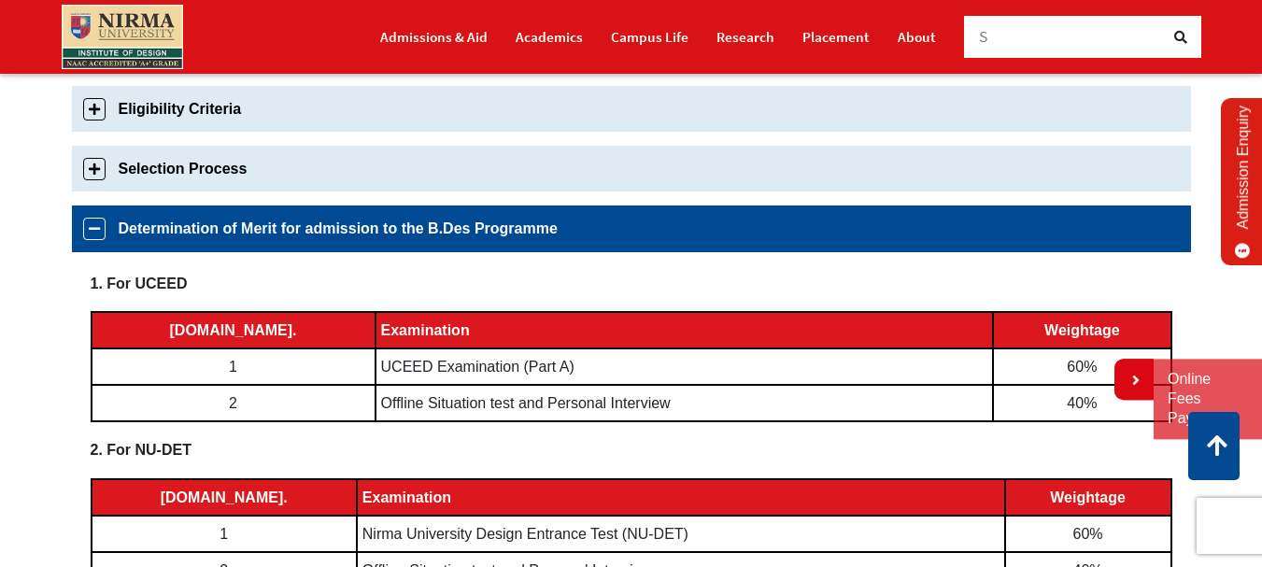
click at [195, 156] on link "Selection Process" at bounding box center [631, 169] width 1119 height 46
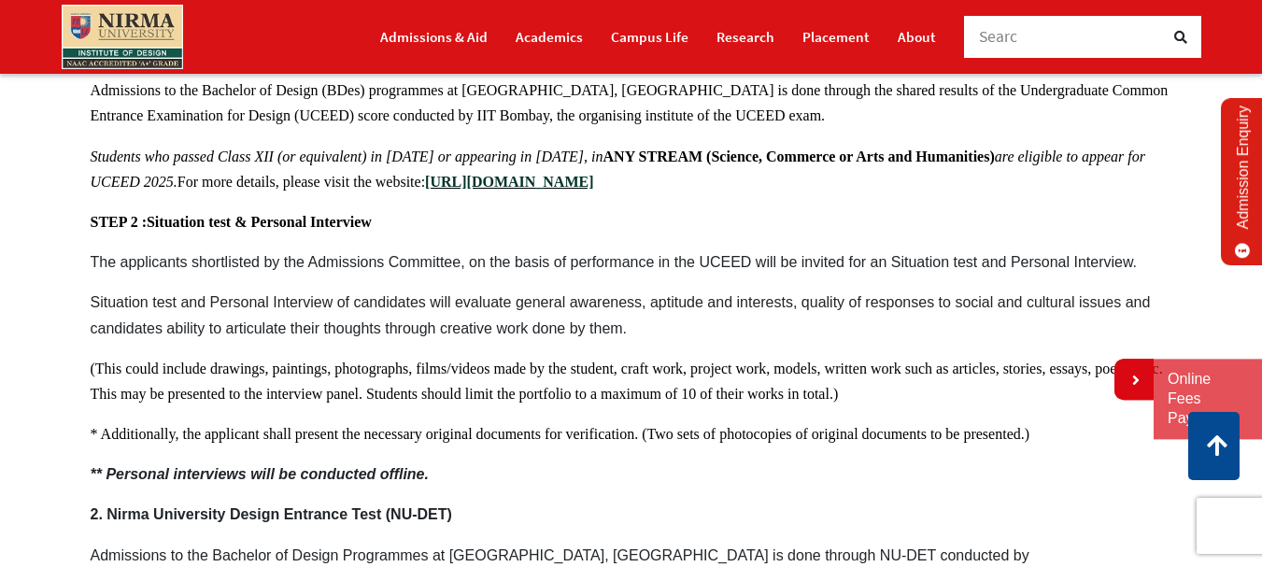
scroll to position [1056, 0]
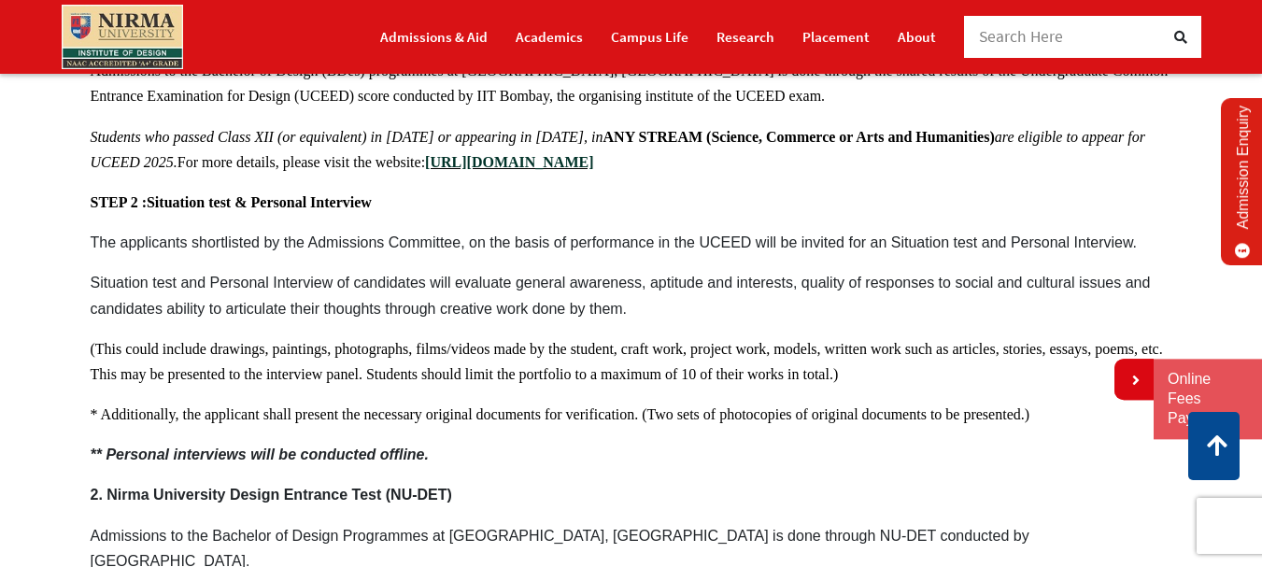
drag, startPoint x: 86, startPoint y: 276, endPoint x: 362, endPoint y: 314, distance: 279.1
click at [233, 298] on div "The selection process of admission to the Bachelor of Design programme consists…" at bounding box center [631, 242] width 1119 height 729
drag, startPoint x: 644, startPoint y: 312, endPoint x: 377, endPoint y: 297, distance: 266.6
click at [377, 297] on p "Situation test and Personal Interview of candidates will evaluate general aware…" at bounding box center [632, 295] width 1082 height 50
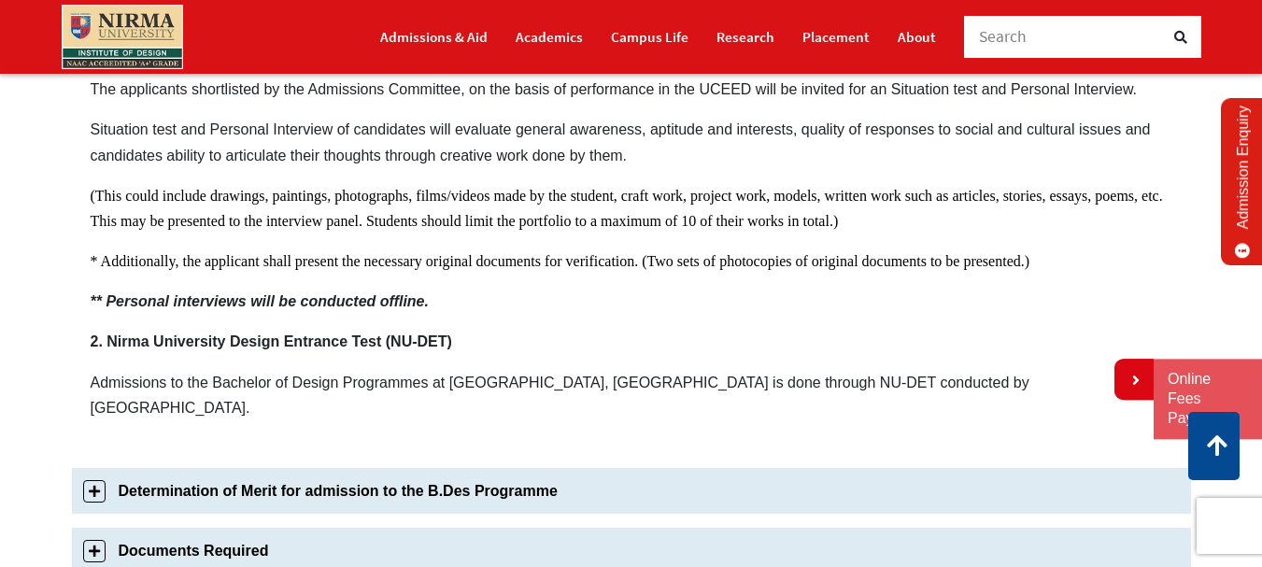
scroll to position [1243, 0]
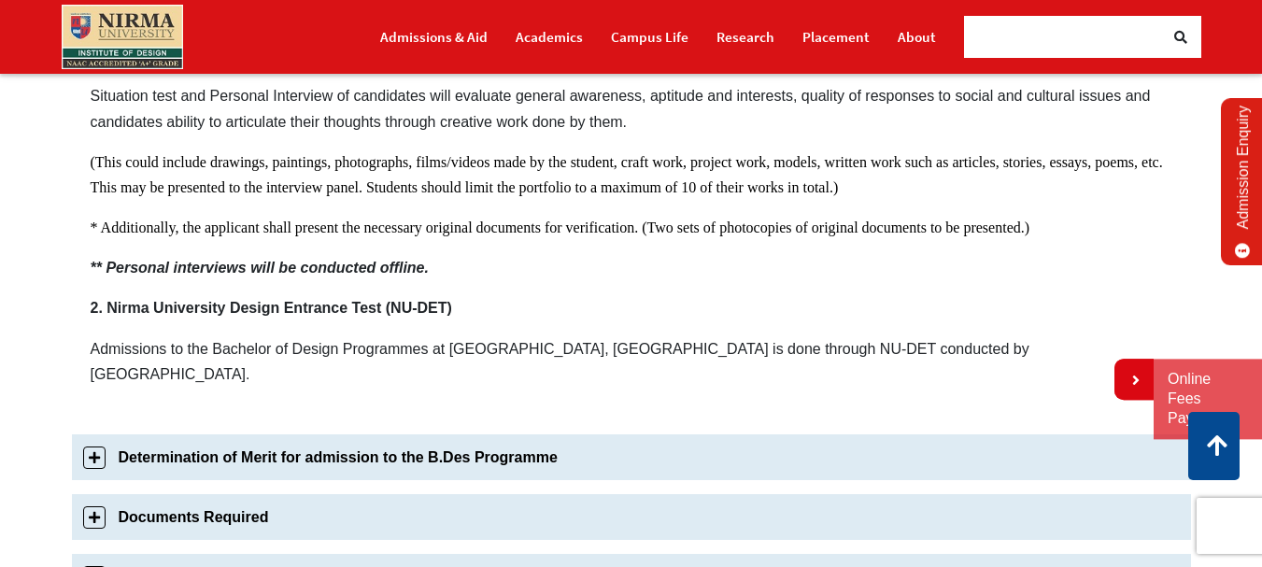
drag, startPoint x: 248, startPoint y: 269, endPoint x: 405, endPoint y: 269, distance: 156.9
click at [405, 269] on strong "** Personal interviews will be conducted offline." at bounding box center [260, 268] width 338 height 16
drag, startPoint x: 164, startPoint y: 310, endPoint x: 304, endPoint y: 310, distance: 140.1
click at [304, 310] on strong "2. Nirma University Design Entrance Test (NU-DET)" at bounding box center [271, 308] width 361 height 16
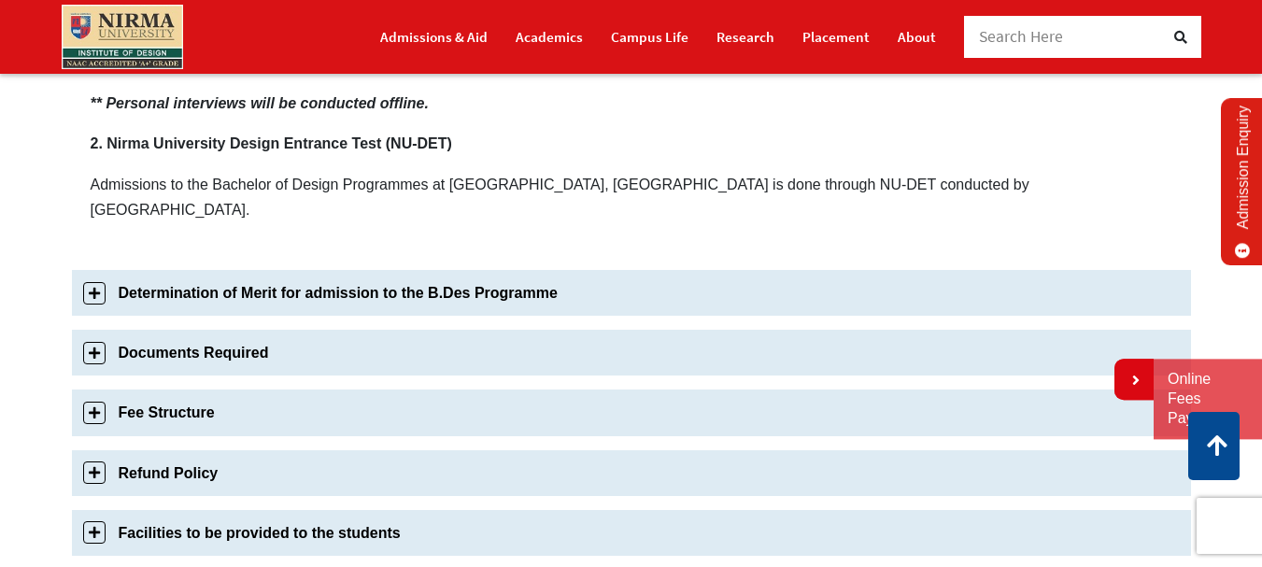
scroll to position [1430, 0]
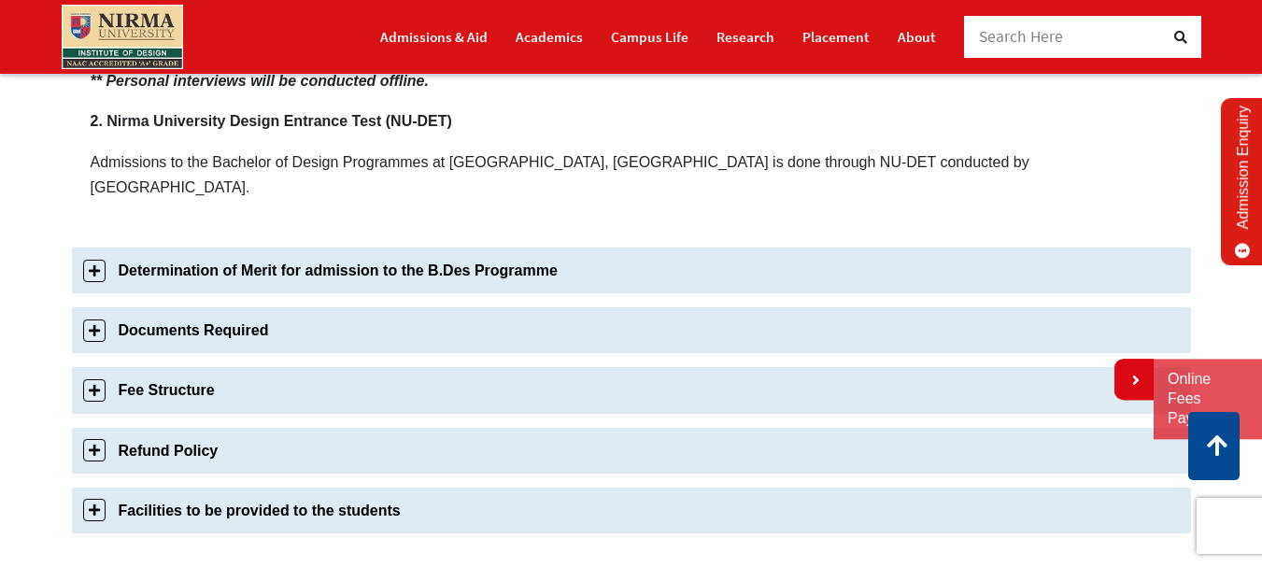
click at [313, 248] on link "Determination of Merit for admission to the B.Des Programme" at bounding box center [631, 271] width 1119 height 46
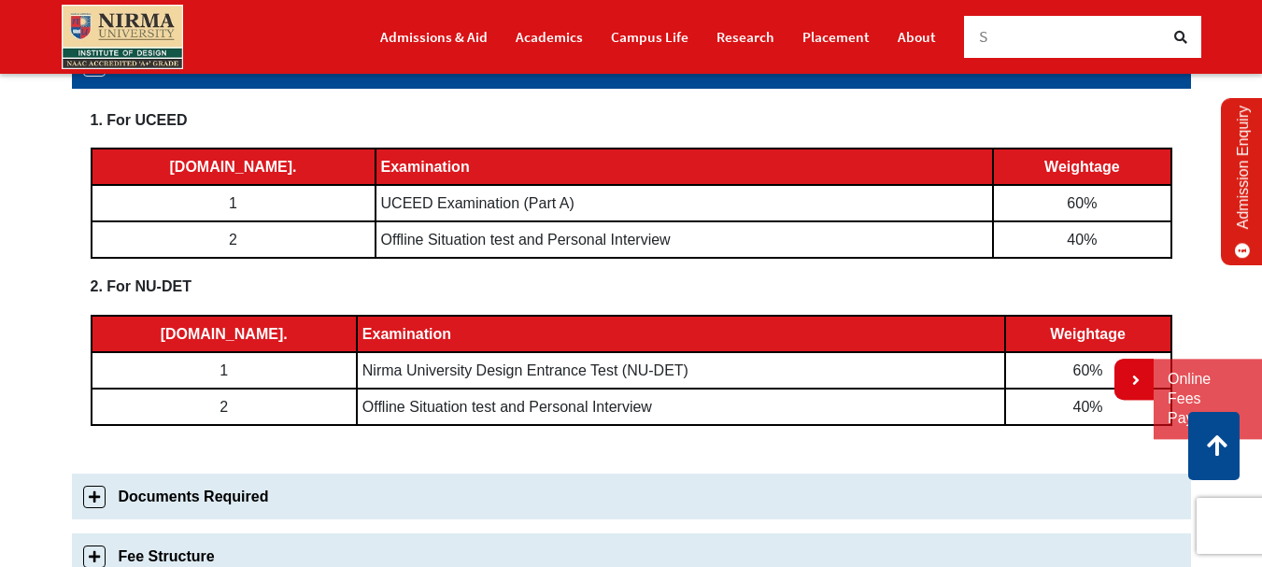
click at [210, 261] on div "1. For UCEED Sr.No. Examination Weightage 1 UCEED Examination (Part A) 60% 2 Of…" at bounding box center [631, 275] width 1119 height 372
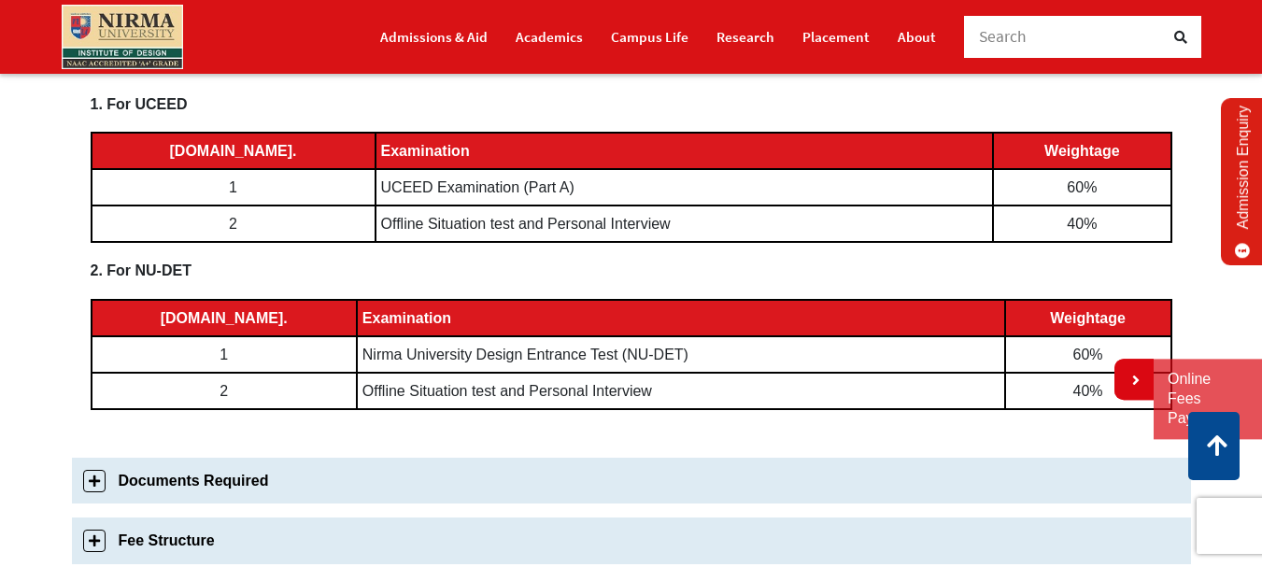
scroll to position [1023, 0]
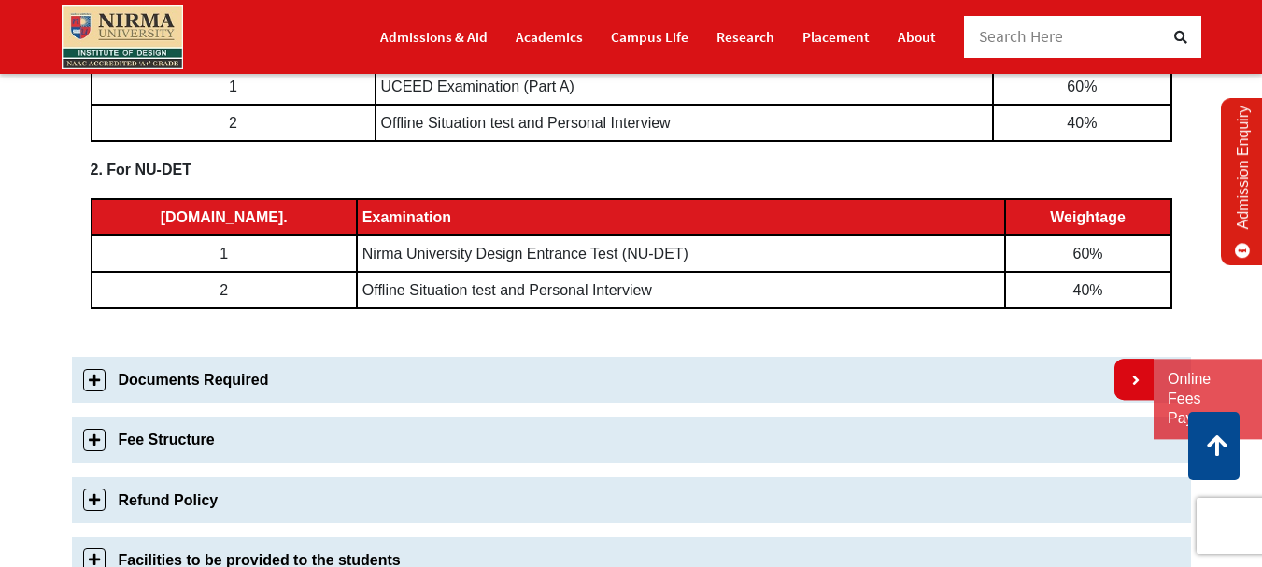
click at [219, 381] on link "Documents Required" at bounding box center [631, 380] width 1119 height 46
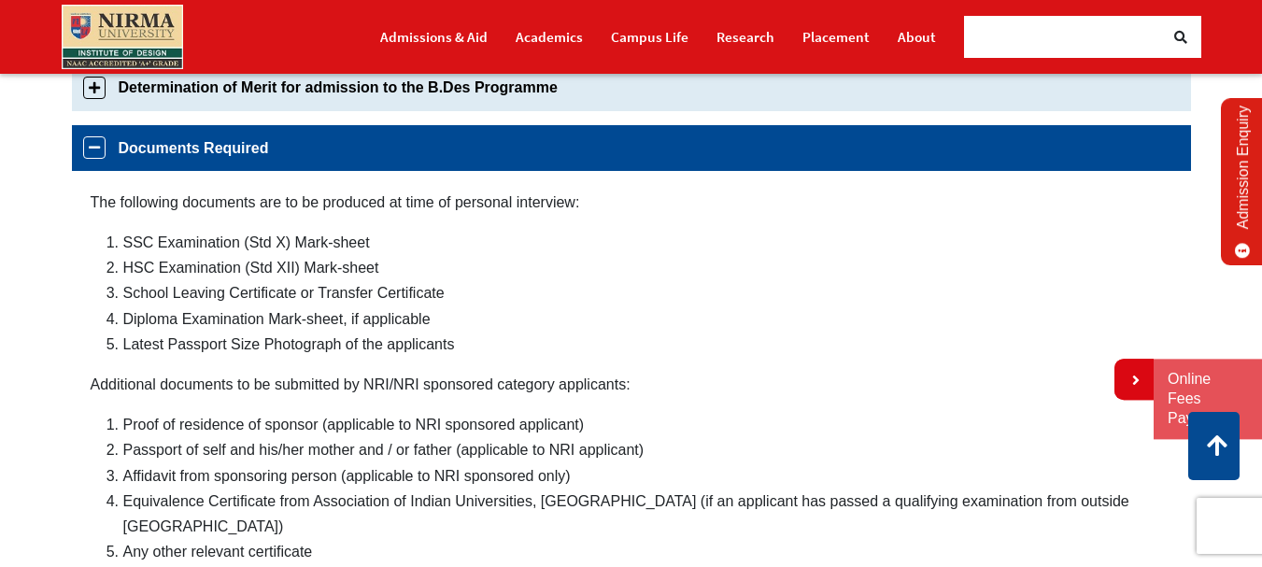
scroll to position [929, 0]
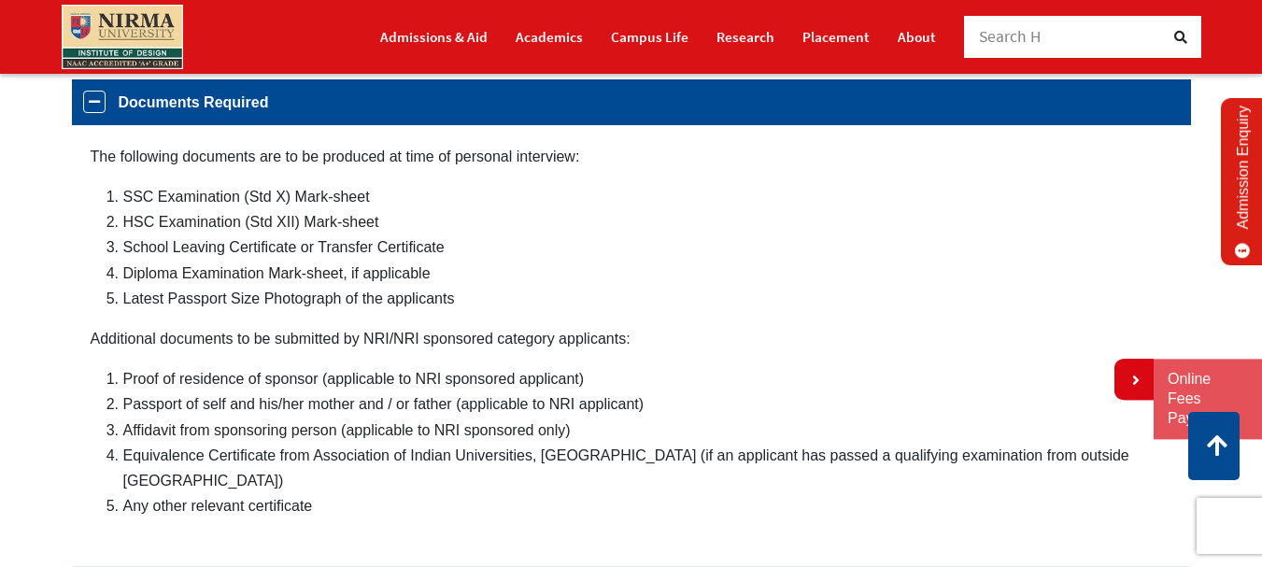
drag, startPoint x: 137, startPoint y: 399, endPoint x: 383, endPoint y: 407, distance: 245.8
click at [292, 407] on li "Passport of self and his/her mother and / or father (applicable to NRI applican…" at bounding box center [647, 403] width 1049 height 25
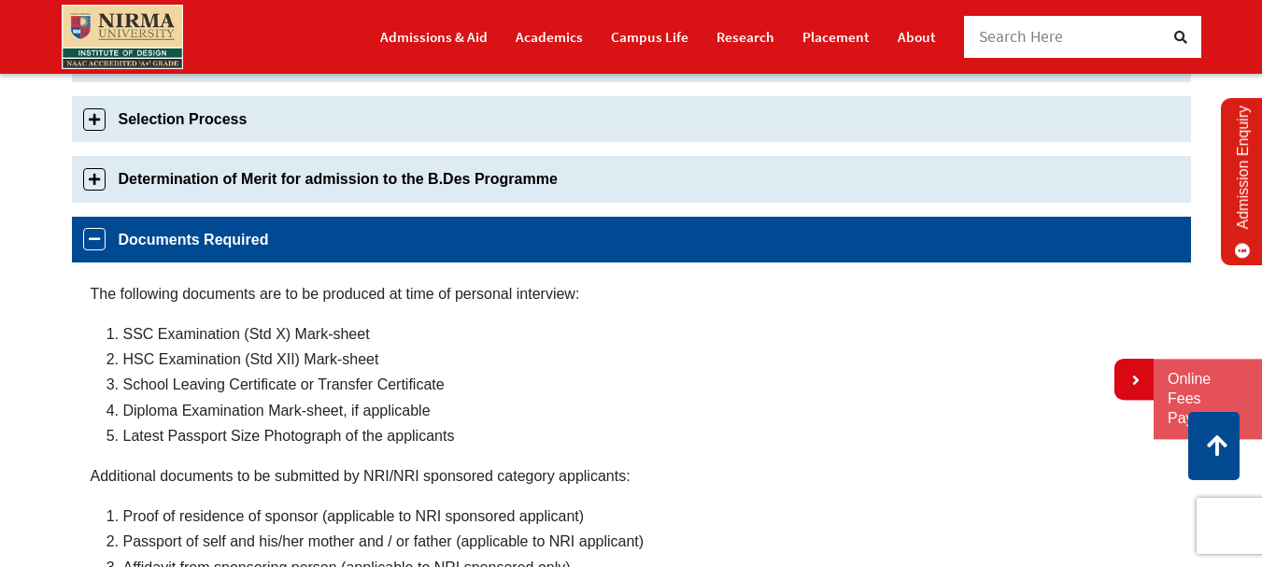
scroll to position [649, 0]
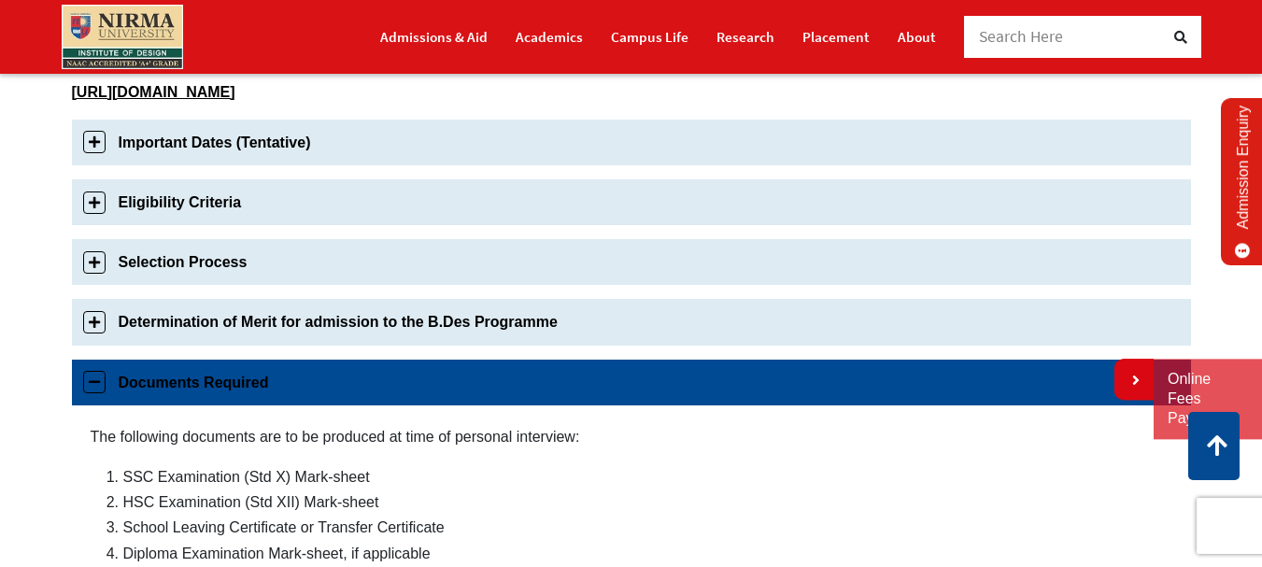
click at [157, 378] on link "Documents Required" at bounding box center [631, 383] width 1119 height 46
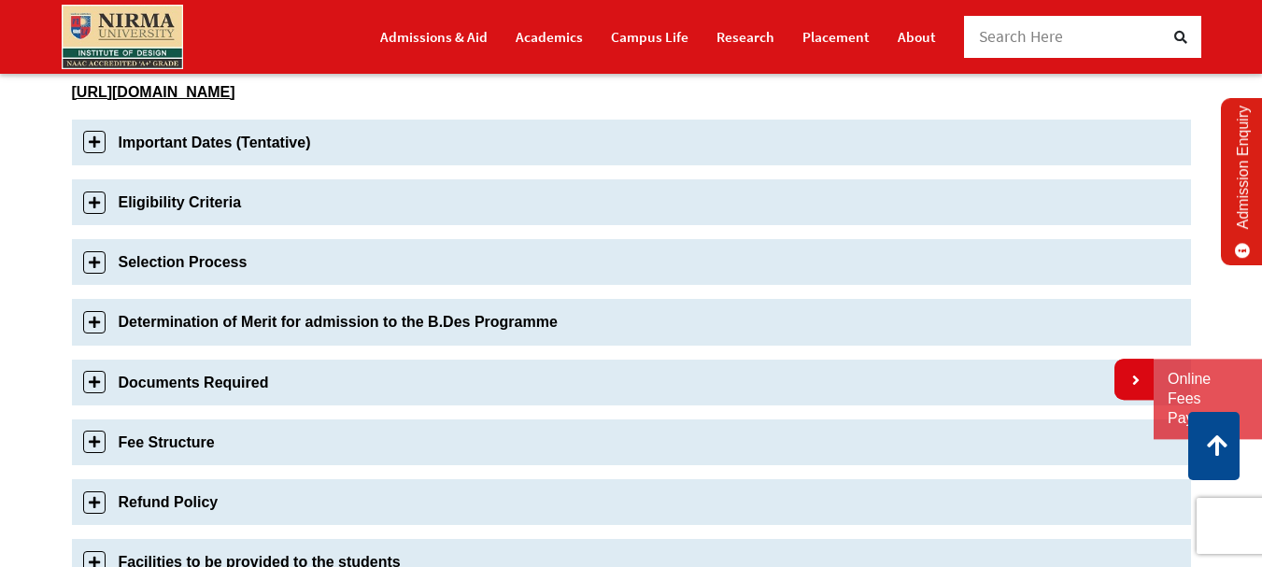
click at [159, 424] on link "Fee Structure" at bounding box center [631, 442] width 1119 height 46
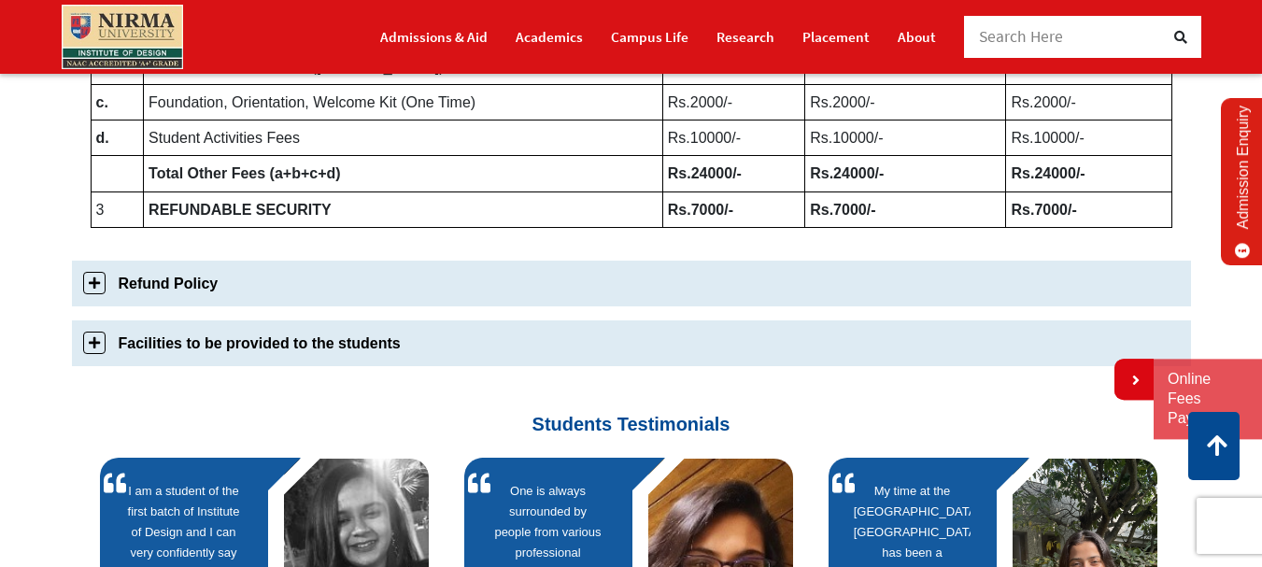
scroll to position [1237, 0]
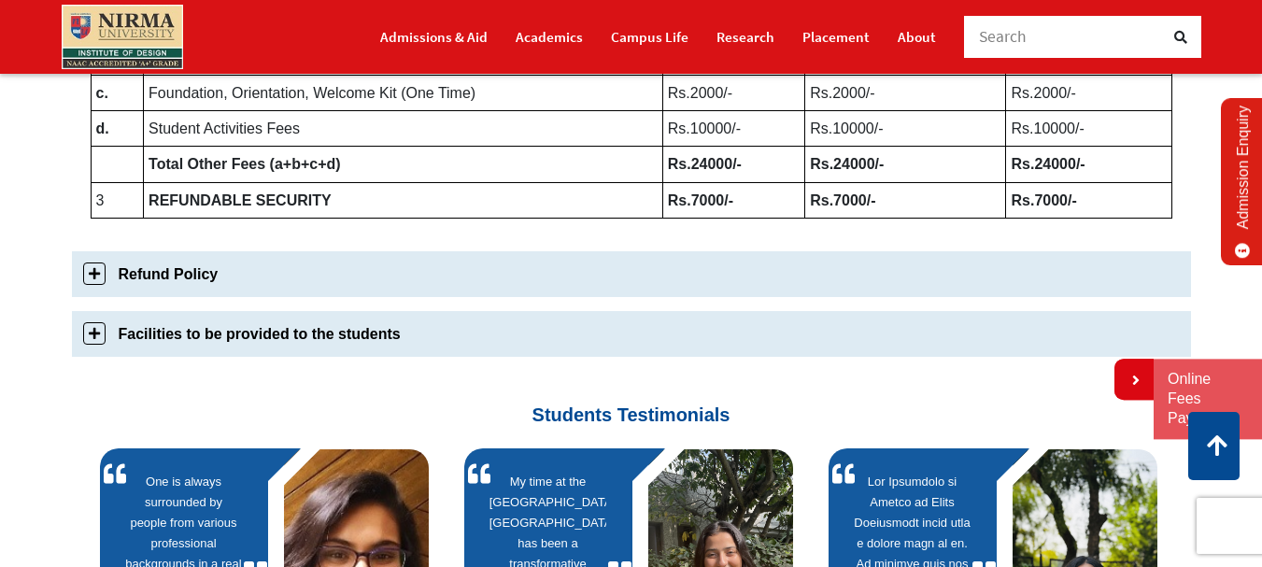
drag, startPoint x: 154, startPoint y: 285, endPoint x: 212, endPoint y: 291, distance: 58.3
click at [155, 284] on link "Refund Policy" at bounding box center [631, 274] width 1119 height 46
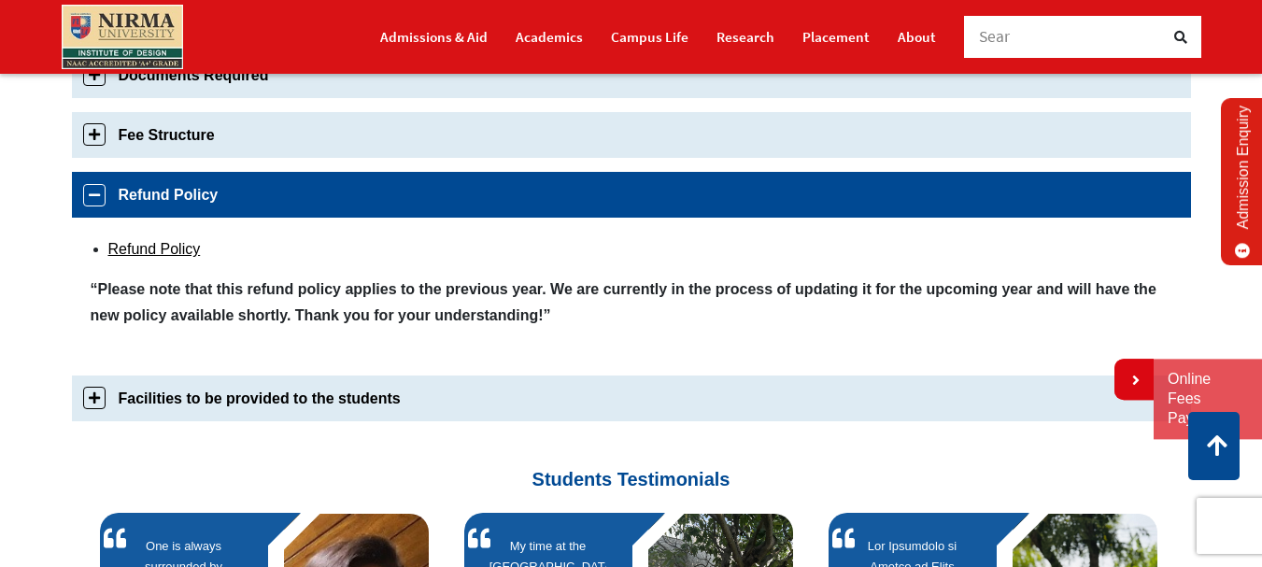
scroll to position [1016, 0]
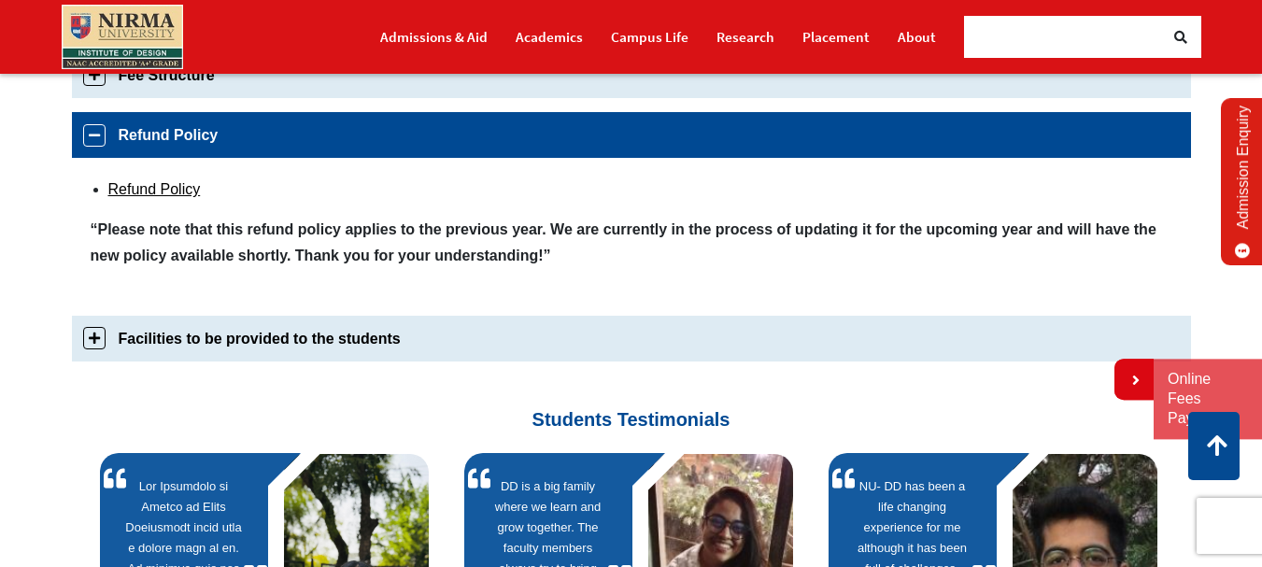
click at [352, 257] on strong "“Please note that this refund policy applies to the previous year. We are curre…" at bounding box center [624, 241] width 1066 height 41
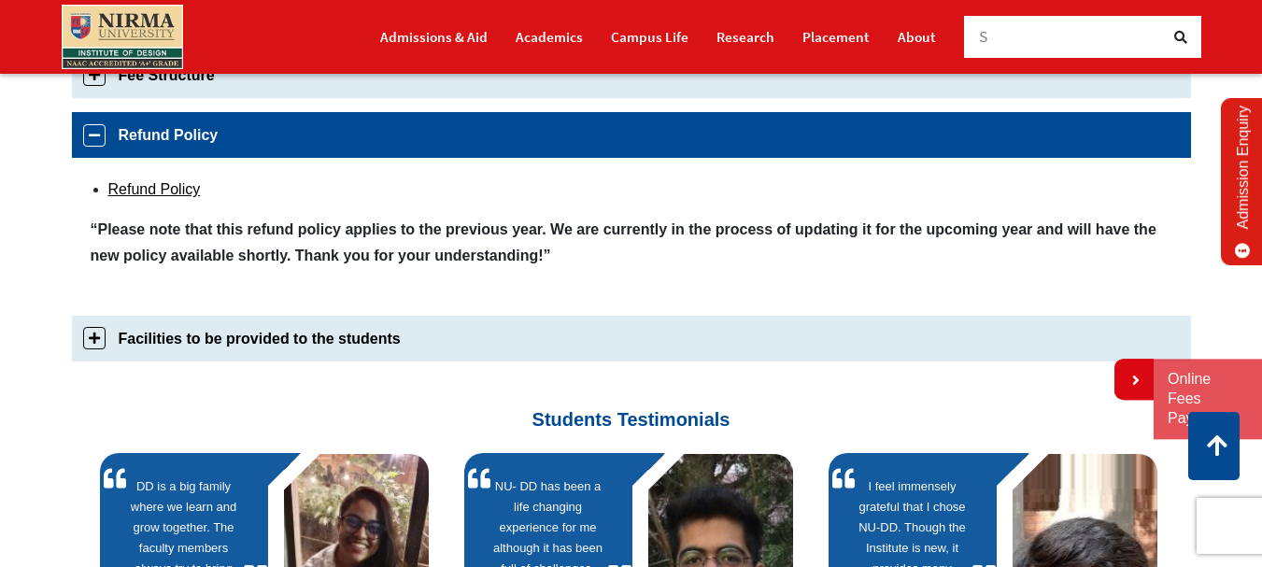
click at [352, 257] on strong "“Please note that this refund policy applies to the previous year. We are curre…" at bounding box center [624, 241] width 1066 height 41
click at [142, 185] on link "Refund Policy" at bounding box center [154, 189] width 92 height 16
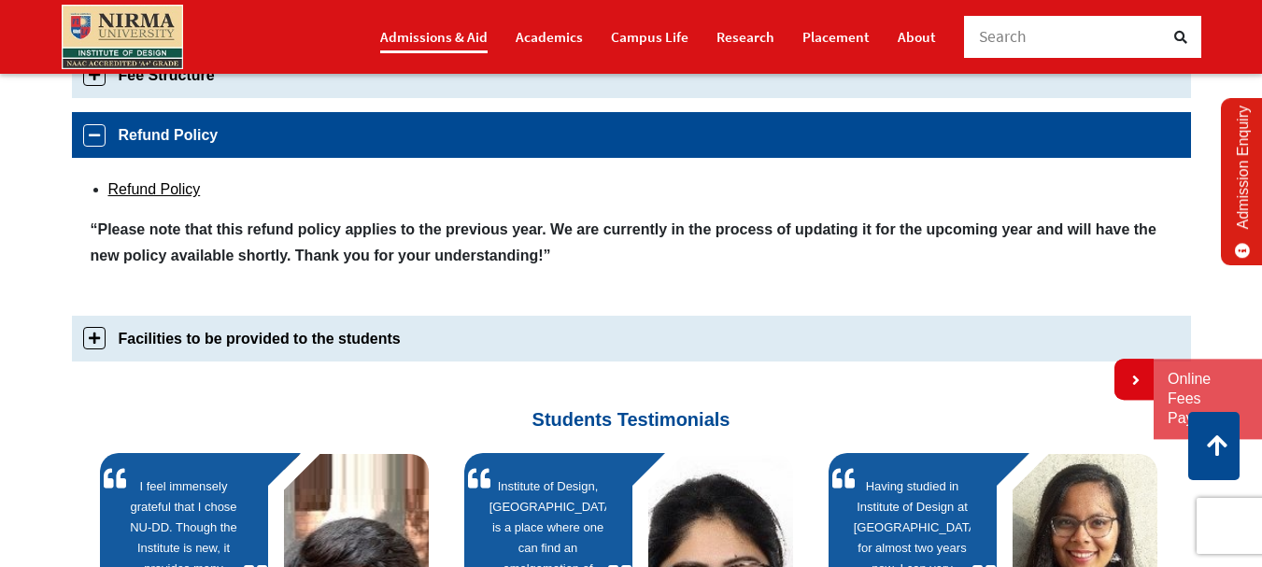
click at [441, 36] on link "Admissions & Aid" at bounding box center [433, 37] width 107 height 33
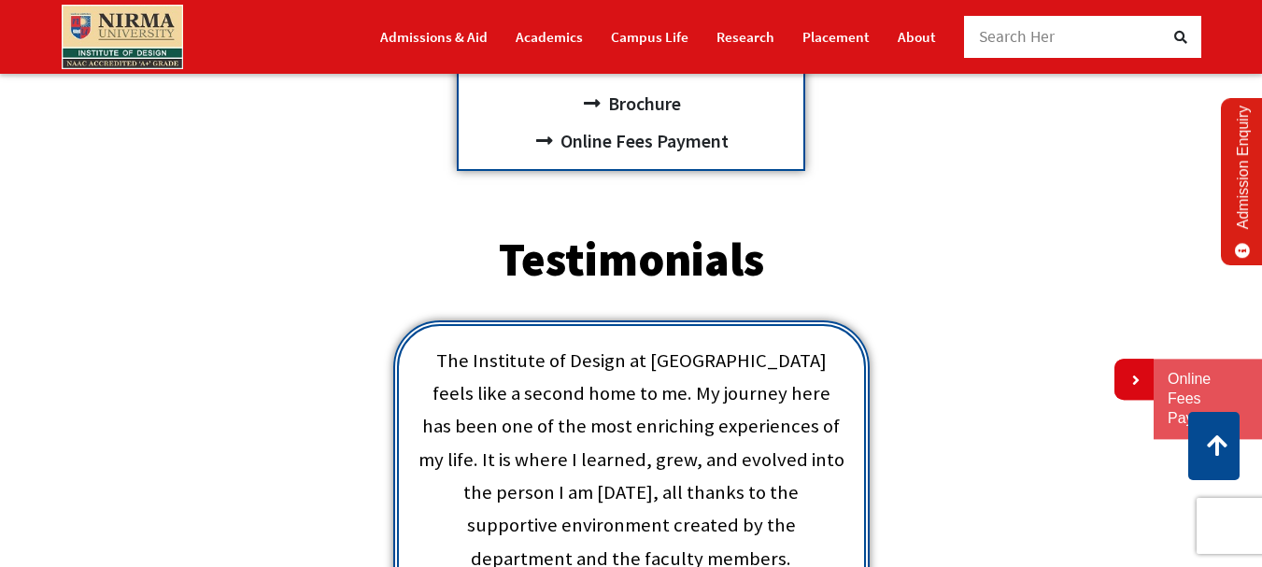
scroll to position [187, 0]
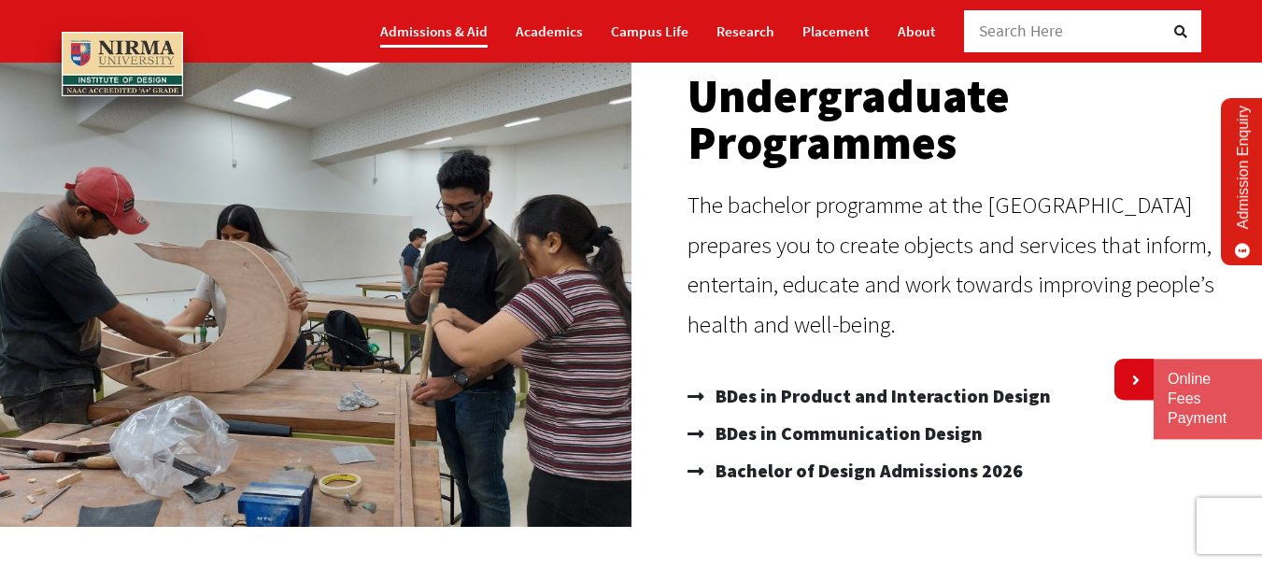
click at [442, 23] on link "Admissions & Aid" at bounding box center [433, 31] width 107 height 33
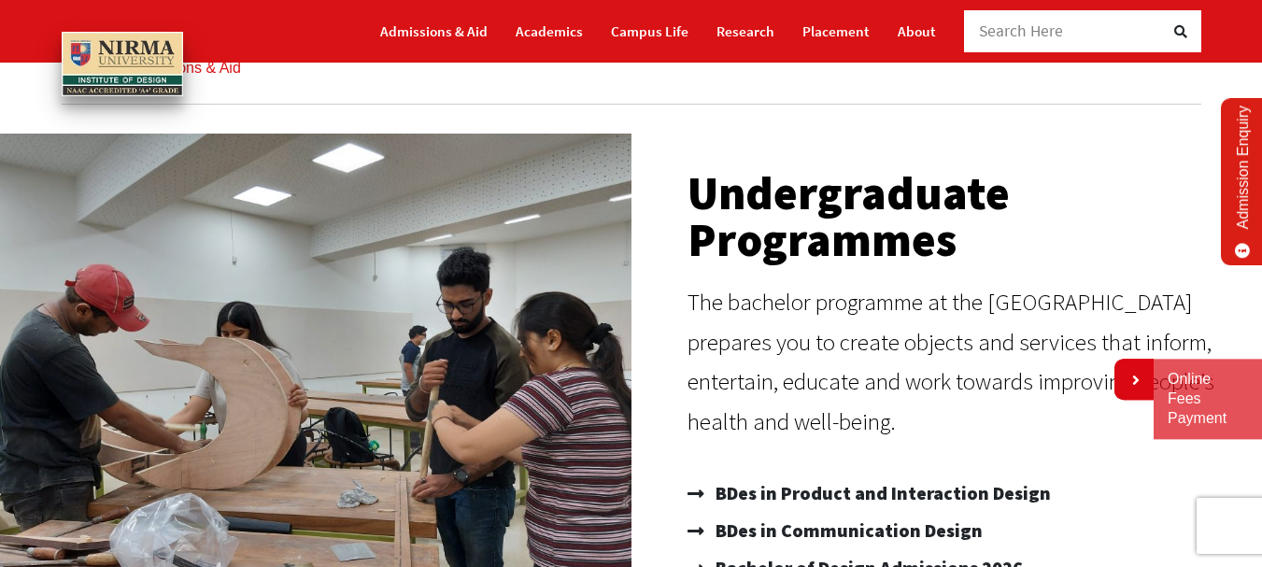
scroll to position [374, 0]
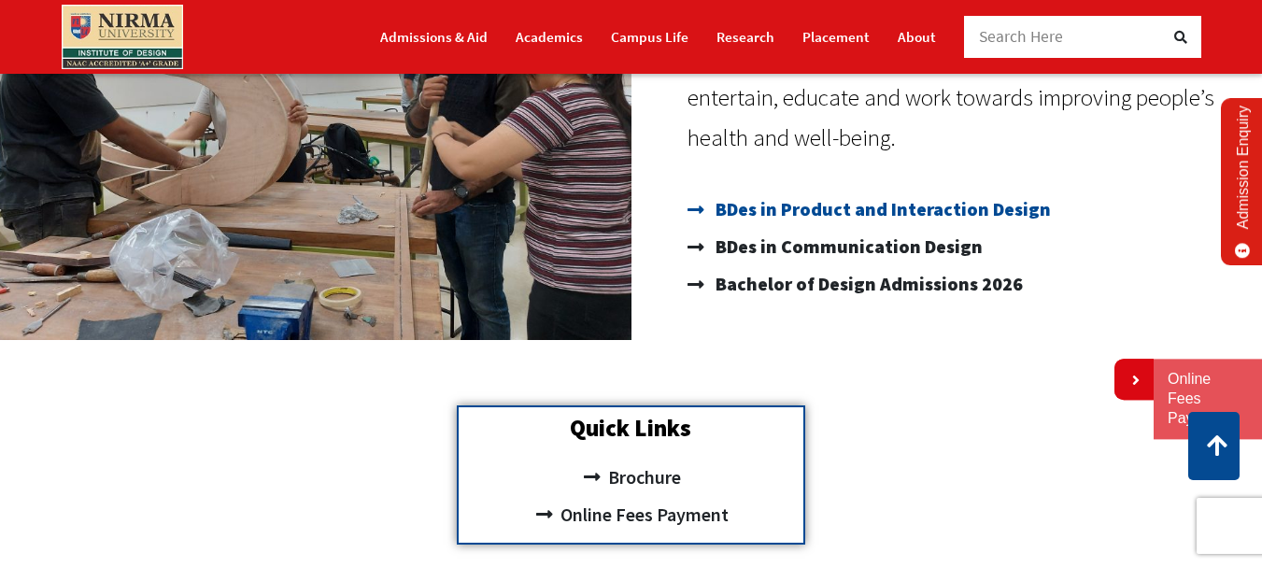
click at [798, 197] on span "BDes in Product and Interaction Design" at bounding box center [881, 209] width 340 height 37
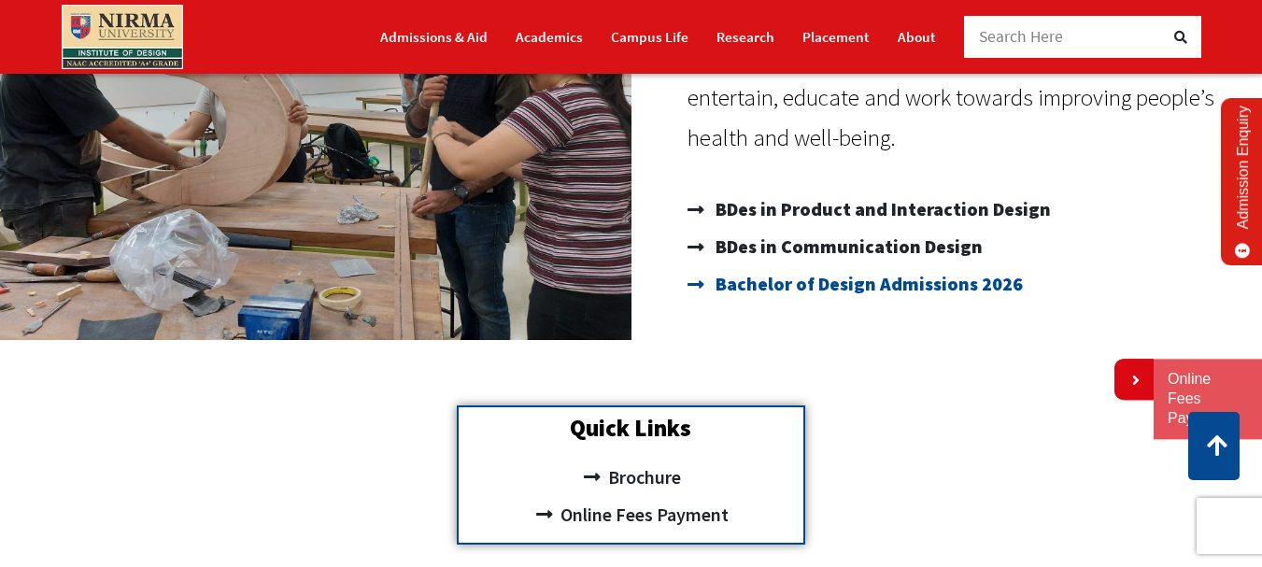
click at [827, 284] on span "Bachelor of Design Admissions 2026" at bounding box center [867, 283] width 312 height 37
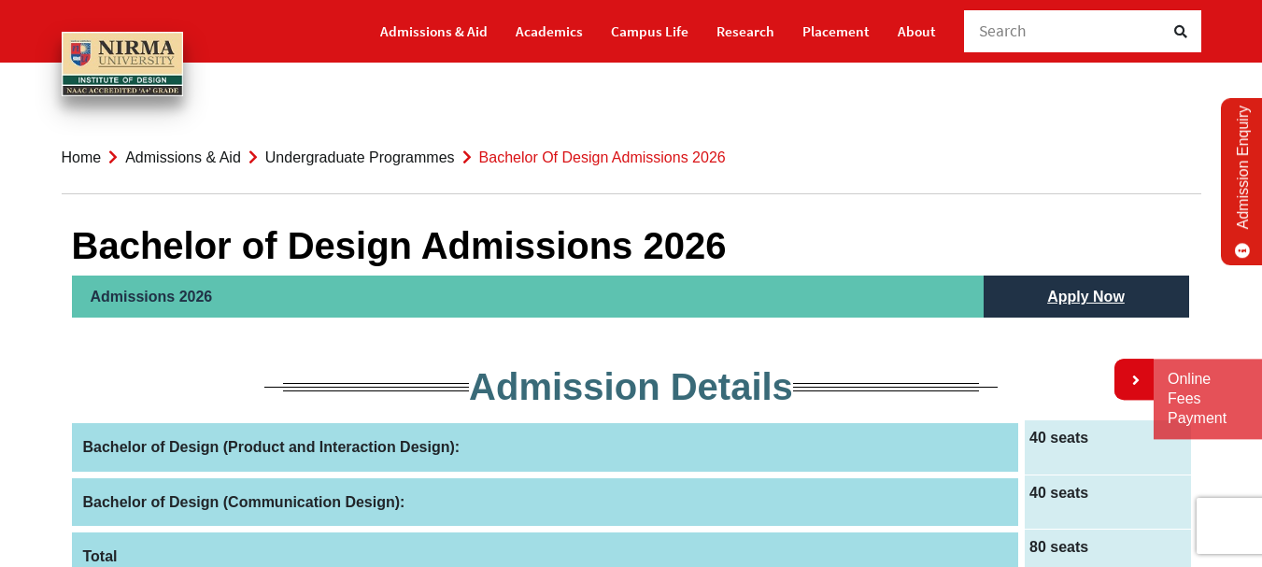
drag, startPoint x: 1244, startPoint y: 219, endPoint x: 491, endPoint y: 213, distance: 752.8
